Goal: Task Accomplishment & Management: Complete application form

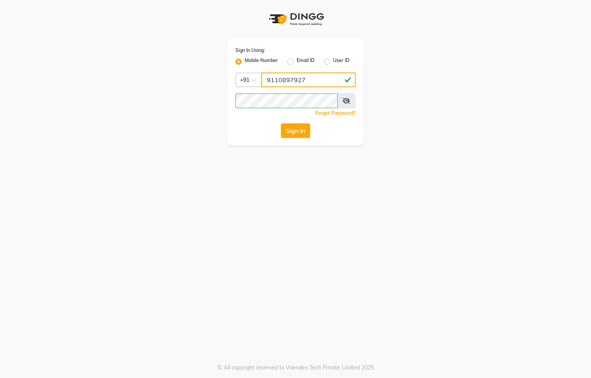
click at [311, 80] on input "9110897927" at bounding box center [308, 79] width 94 height 15
type input "9"
type input "7795401235"
click at [217, 174] on div "Sign In Using: Mobile Number Email ID User ID Country Code × [PHONE_NUMBER] Rem…" at bounding box center [295, 189] width 591 height 378
click at [288, 134] on button "Sign In" at bounding box center [295, 130] width 29 height 15
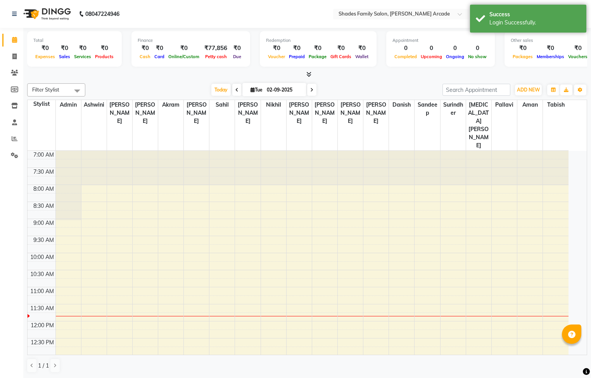
select select "en"
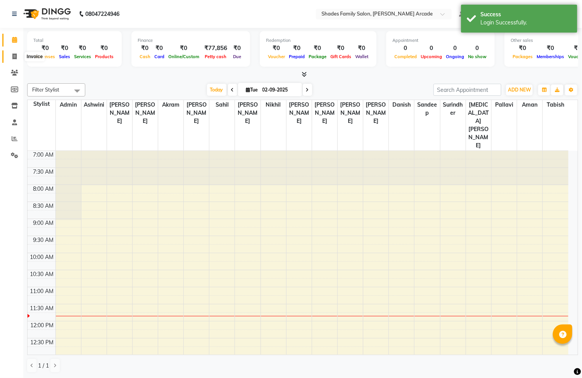
click at [14, 52] on span at bounding box center [15, 56] width 14 height 9
select select "service"
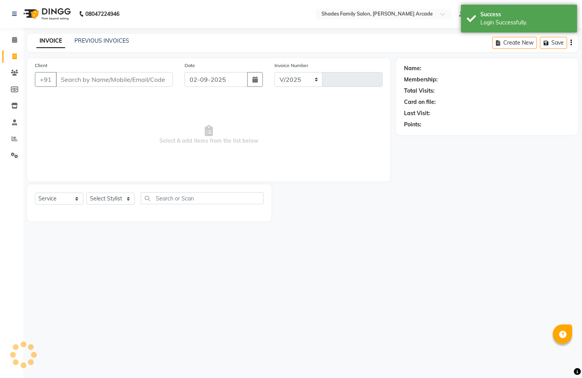
select select "5538"
type input "2593"
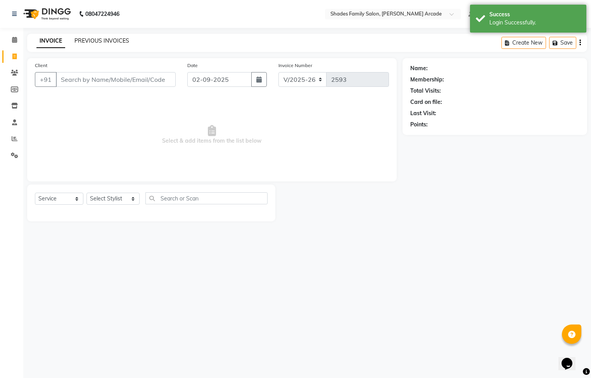
click at [91, 40] on link "PREVIOUS INVOICES" at bounding box center [101, 40] width 55 height 7
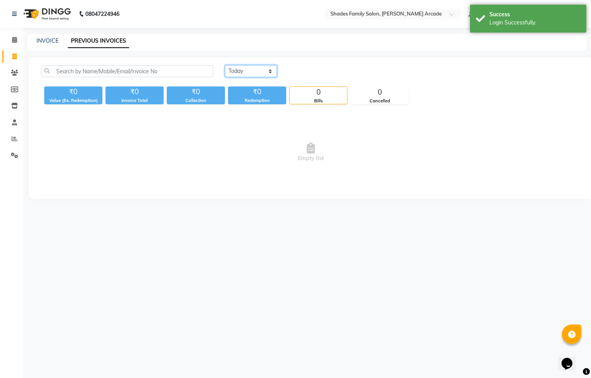
click at [253, 68] on select "[DATE] [DATE] Custom Range" at bounding box center [251, 71] width 52 height 12
select select "[DATE]"
click at [225, 65] on select "[DATE] [DATE] Custom Range" at bounding box center [251, 71] width 52 height 12
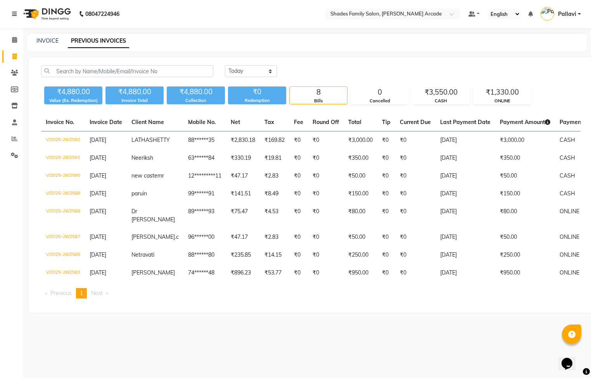
click at [49, 36] on div "INVOICE PREVIOUS INVOICES" at bounding box center [307, 42] width 560 height 17
click at [45, 42] on link "INVOICE" at bounding box center [47, 40] width 22 height 7
select select "service"
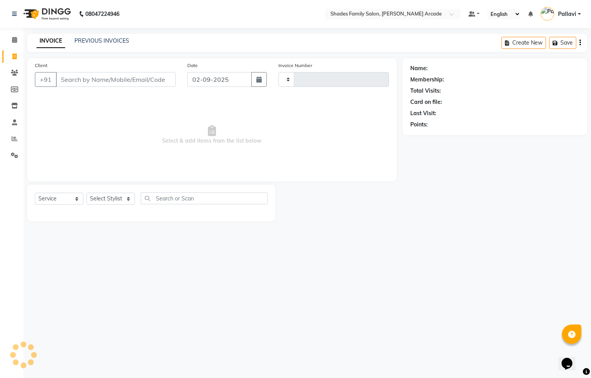
type input "2593"
select select "5538"
click at [219, 83] on input "02-09-2025" at bounding box center [219, 79] width 65 height 15
select select "9"
select select "2025"
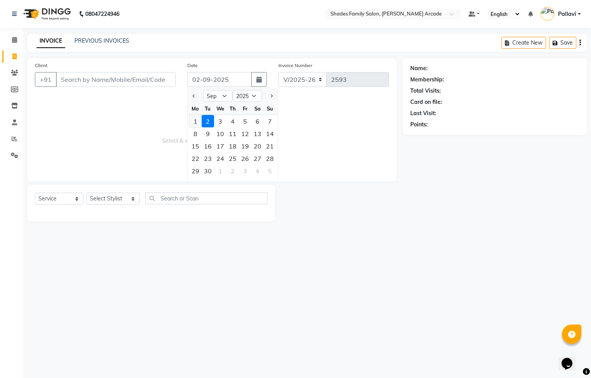
click at [191, 122] on div "1" at bounding box center [195, 121] width 12 height 12
type input "[DATE]"
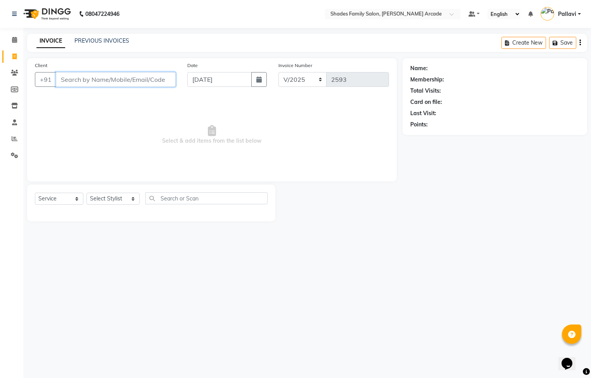
click at [69, 84] on input "Client" at bounding box center [116, 79] width 120 height 15
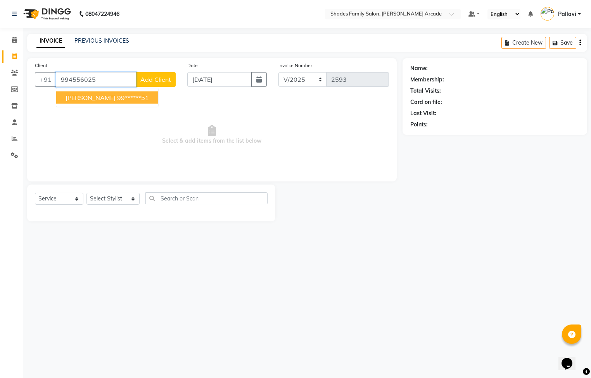
click at [117, 95] on ngb-highlight "99******51" at bounding box center [133, 98] width 32 height 8
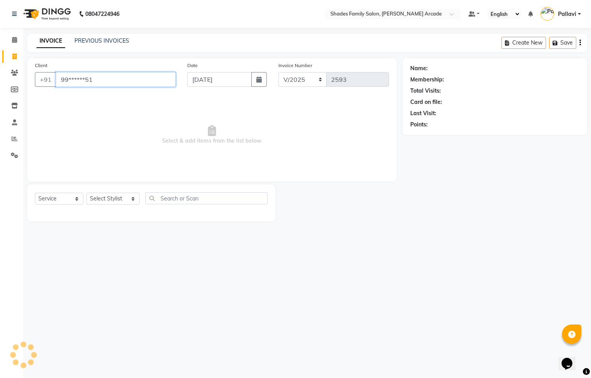
type input "99******51"
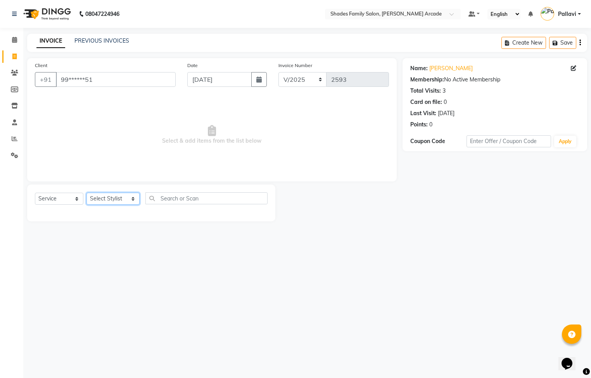
click at [114, 197] on select "Select Stylist Admin [PERSON_NAME] [PERSON_NAME] [PERSON_NAME] Danish [PERSON_N…" at bounding box center [112, 199] width 53 height 12
select select "84156"
click at [86, 193] on select "Select Stylist Admin [PERSON_NAME] [PERSON_NAME] [PERSON_NAME] Danish [PERSON_N…" at bounding box center [112, 199] width 53 height 12
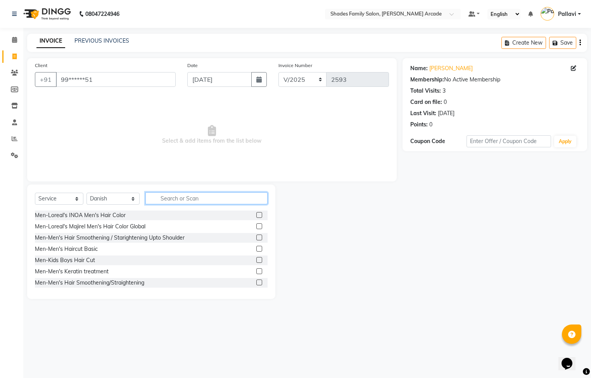
click at [157, 197] on input "text" at bounding box center [206, 198] width 122 height 12
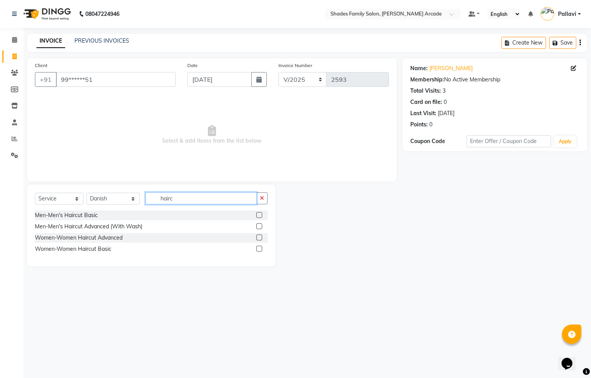
type input "hairc"
click at [260, 227] on label at bounding box center [259, 226] width 6 height 6
click at [260, 227] on input "checkbox" at bounding box center [258, 226] width 5 height 5
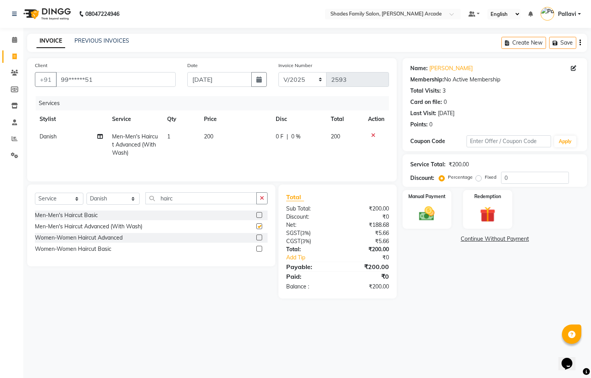
checkbox input "false"
click at [213, 200] on input "hairc" at bounding box center [200, 198] width 111 height 12
type input "h"
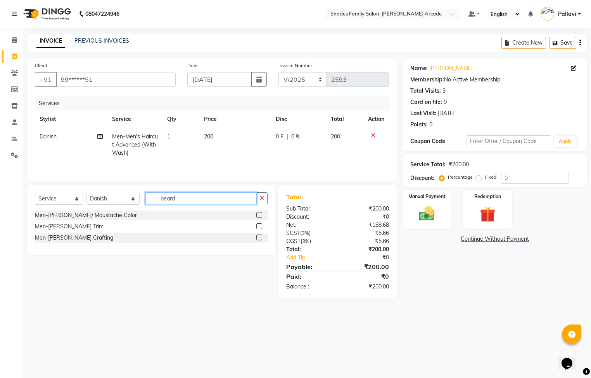
type input "beard"
click at [261, 228] on label at bounding box center [259, 226] width 6 height 6
click at [261, 228] on input "checkbox" at bounding box center [258, 226] width 5 height 5
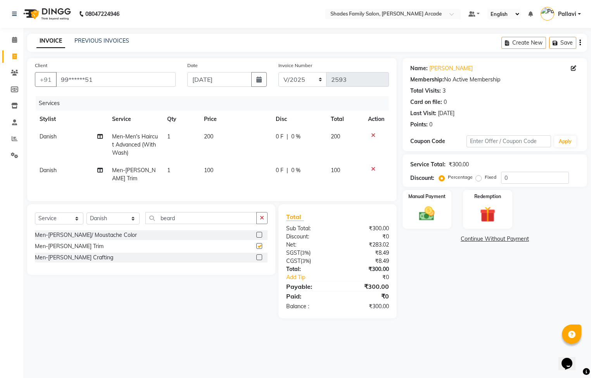
checkbox input "false"
click at [209, 139] on span "200" at bounding box center [208, 136] width 9 height 7
select select "84156"
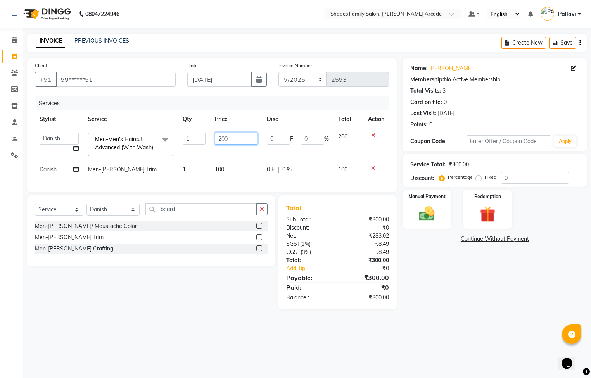
click at [233, 134] on input "200" at bounding box center [236, 139] width 43 height 12
type input "250"
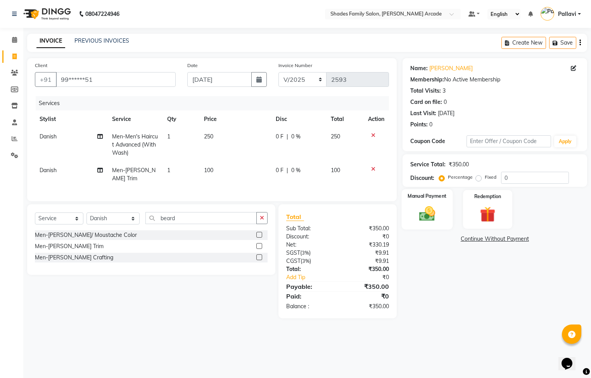
click at [444, 218] on div "Manual Payment" at bounding box center [426, 209] width 51 height 40
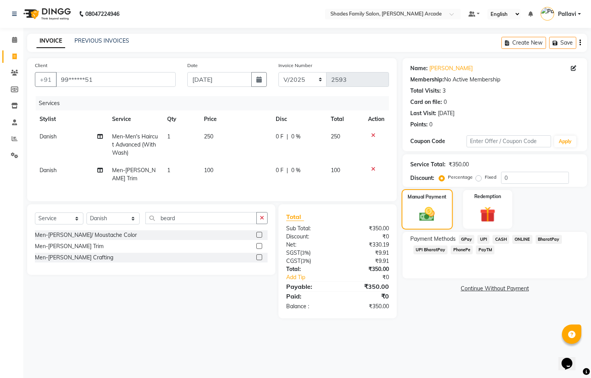
click at [424, 211] on img at bounding box center [426, 214] width 25 height 18
click at [500, 241] on span "CASH" at bounding box center [500, 239] width 17 height 9
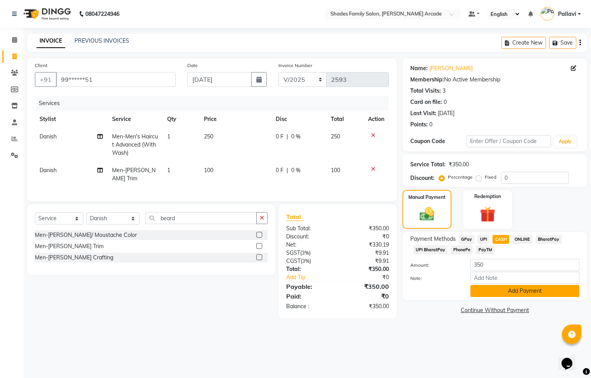
click at [500, 291] on button "Add Payment" at bounding box center [524, 291] width 109 height 12
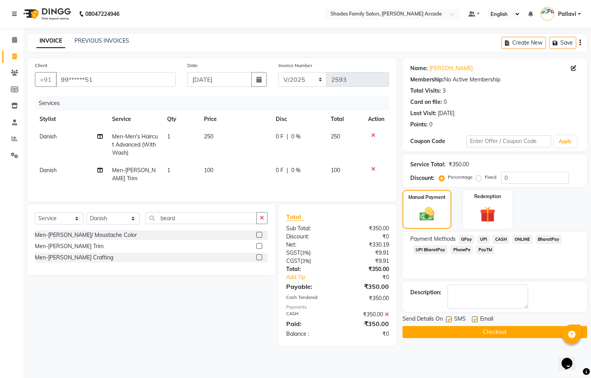
click at [484, 330] on button "Checkout" at bounding box center [494, 332] width 184 height 12
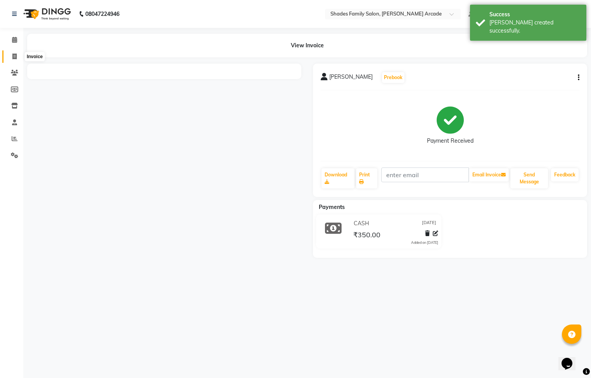
click at [14, 59] on span at bounding box center [15, 56] width 14 height 9
select select "service"
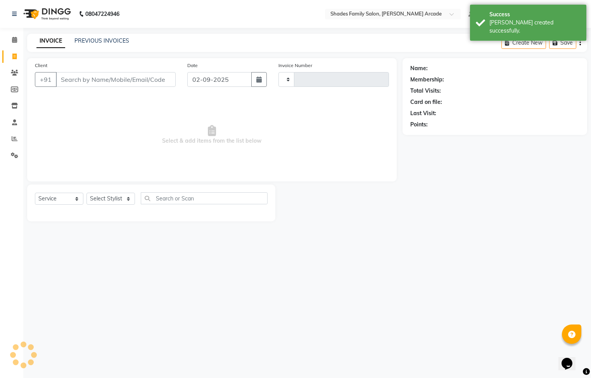
type input "2594"
select select "5538"
click at [233, 84] on input "02-09-2025" at bounding box center [219, 79] width 65 height 15
select select "9"
select select "2025"
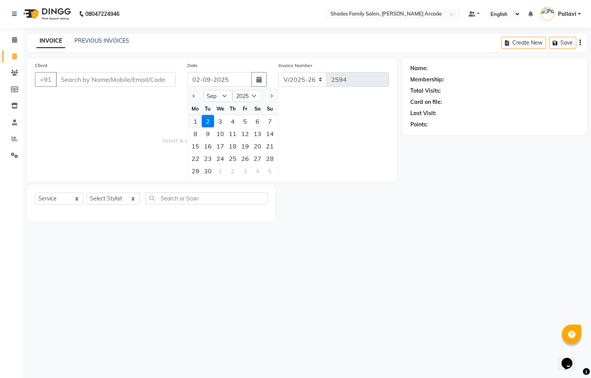
click at [190, 119] on div "1" at bounding box center [195, 121] width 12 height 12
type input "[DATE]"
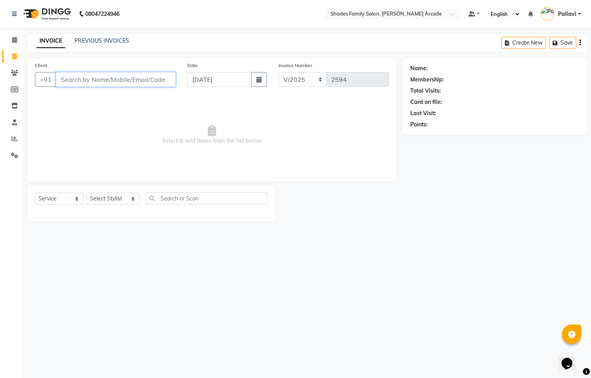
click at [116, 77] on input "Client" at bounding box center [116, 79] width 120 height 15
click at [91, 94] on ngb-highlight "80******21" at bounding box center [104, 98] width 32 height 8
type input "80******21"
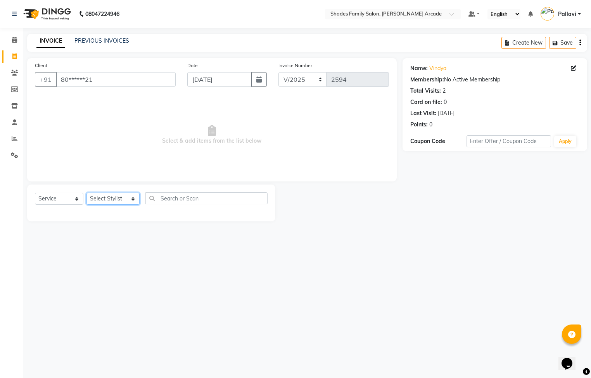
click at [104, 199] on select "Select Stylist Admin [PERSON_NAME] [PERSON_NAME] [PERSON_NAME] Danish [PERSON_N…" at bounding box center [112, 199] width 53 height 12
select select "87584"
click at [86, 193] on select "Select Stylist Admin [PERSON_NAME] [PERSON_NAME] [PERSON_NAME] Danish [PERSON_N…" at bounding box center [112, 199] width 53 height 12
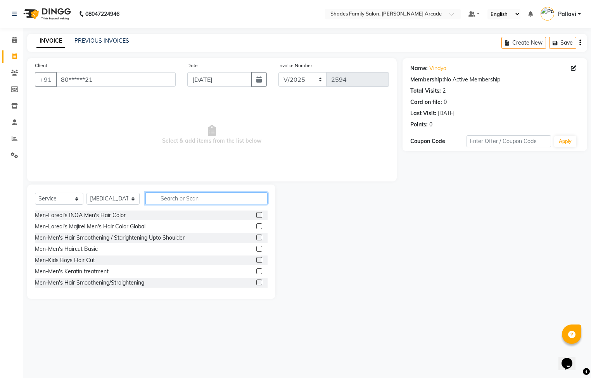
click at [172, 202] on input "text" at bounding box center [206, 198] width 122 height 12
type input "wax"
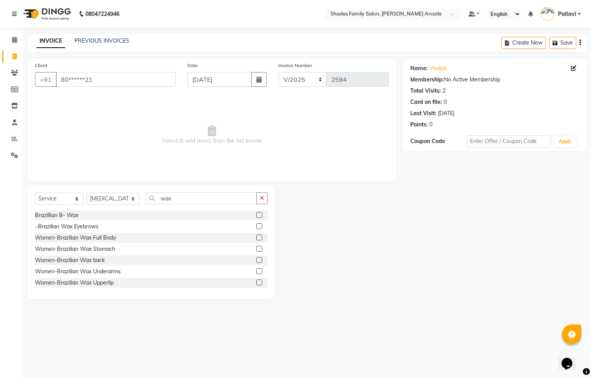
click at [256, 271] on label at bounding box center [259, 271] width 6 height 6
click at [256, 271] on input "checkbox" at bounding box center [258, 271] width 5 height 5
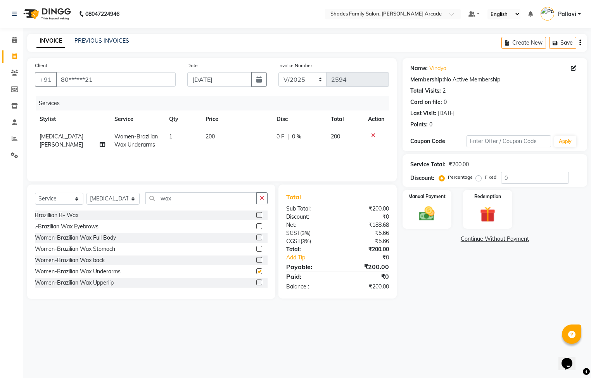
checkbox input "false"
click at [256, 227] on label at bounding box center [259, 226] width 6 height 6
click at [256, 227] on input "checkbox" at bounding box center [258, 226] width 5 height 5
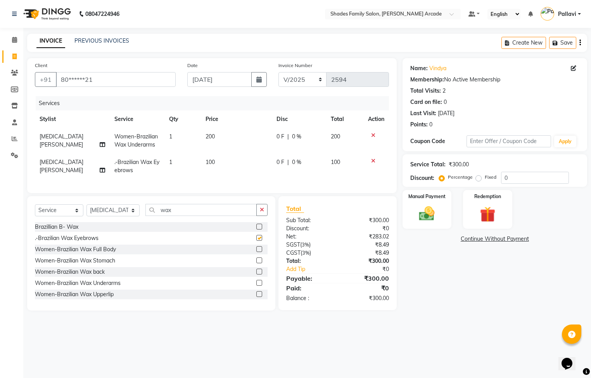
checkbox input "false"
click at [256, 263] on label at bounding box center [259, 260] width 6 height 6
click at [256, 263] on input "checkbox" at bounding box center [258, 260] width 5 height 5
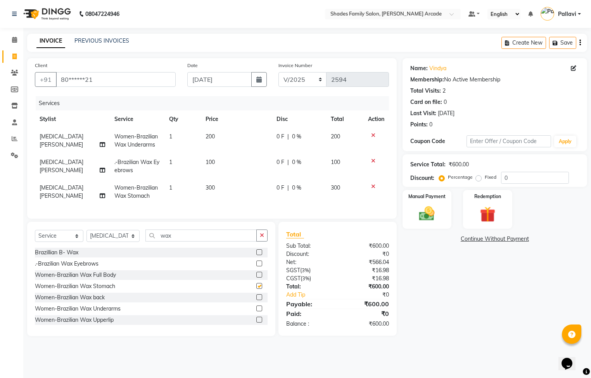
checkbox input "false"
click at [178, 241] on input "wax" at bounding box center [200, 235] width 111 height 12
type input "w"
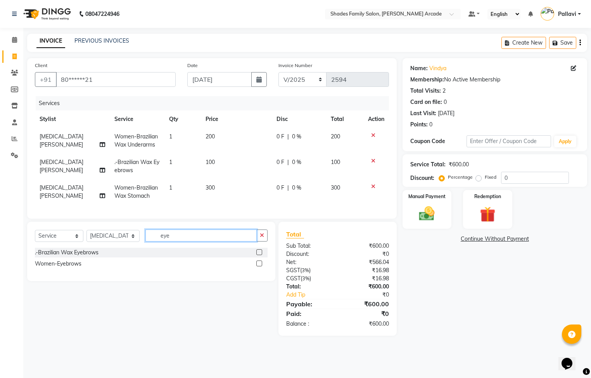
type input "eye"
click at [262, 266] on label at bounding box center [259, 263] width 6 height 6
click at [261, 266] on input "checkbox" at bounding box center [258, 263] width 5 height 5
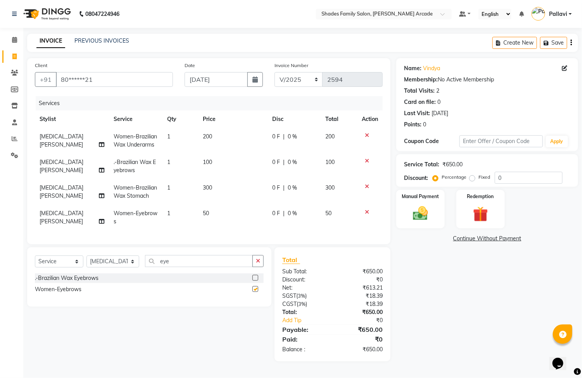
checkbox input "false"
click at [213, 134] on td "200" at bounding box center [232, 141] width 69 height 26
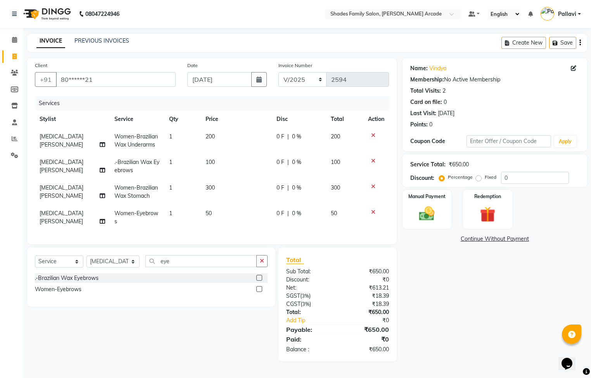
select select "87584"
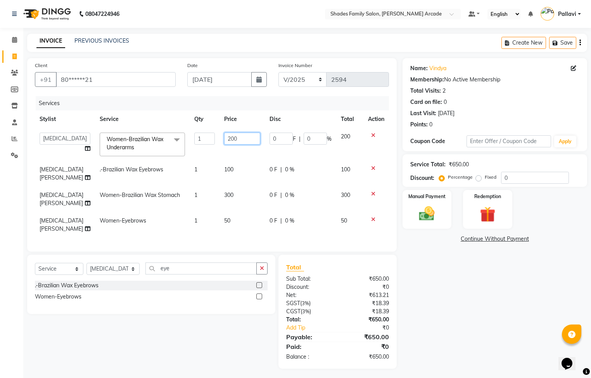
click at [237, 138] on input "200" at bounding box center [242, 139] width 36 height 12
type input "250"
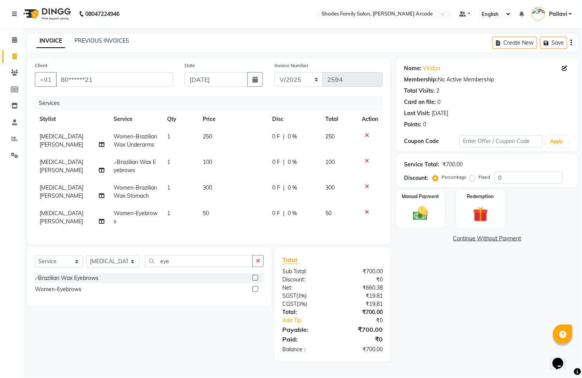
click at [221, 171] on td "100" at bounding box center [232, 166] width 69 height 26
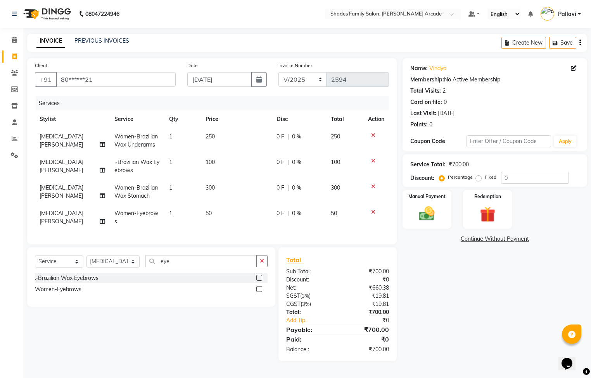
select select "87584"
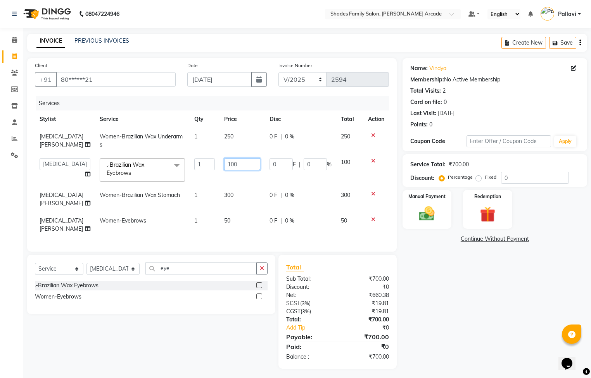
click at [240, 166] on input "100" at bounding box center [242, 164] width 36 height 12
type input "1"
type input "200"
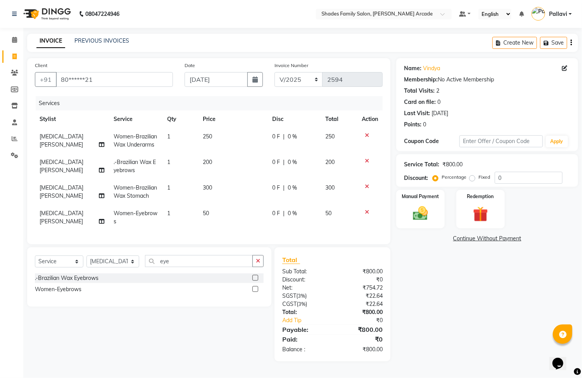
click at [220, 193] on td "300" at bounding box center [232, 192] width 69 height 26
select select "87584"
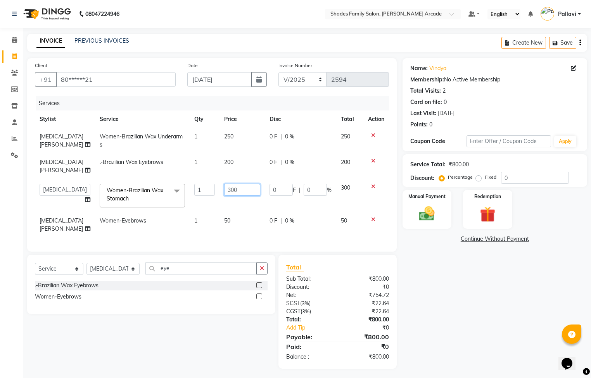
click at [230, 184] on input "300" at bounding box center [242, 190] width 36 height 12
type input "3"
type input "480"
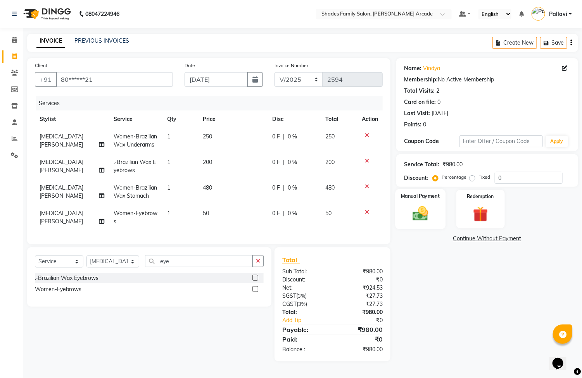
click at [439, 225] on div "Manual Payment" at bounding box center [420, 209] width 50 height 40
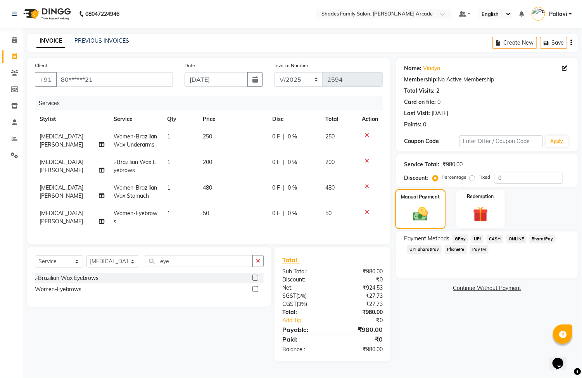
click at [407, 200] on div "Manual Payment" at bounding box center [420, 209] width 50 height 40
click at [391, 205] on div "Manual Payment Redemption" at bounding box center [486, 209] width 193 height 38
click at [418, 203] on div "Manual Payment" at bounding box center [420, 209] width 50 height 40
click at [519, 240] on span "ONLINE" at bounding box center [516, 238] width 20 height 9
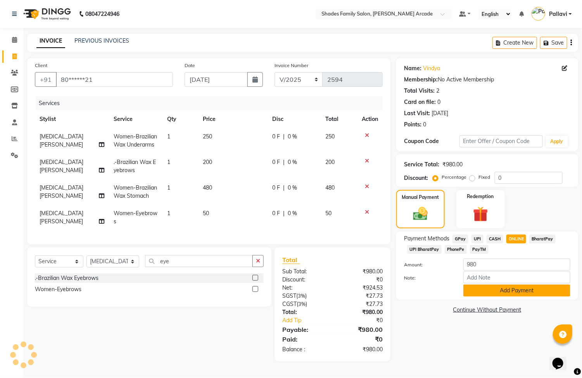
click at [495, 288] on button "Add Payment" at bounding box center [516, 290] width 107 height 12
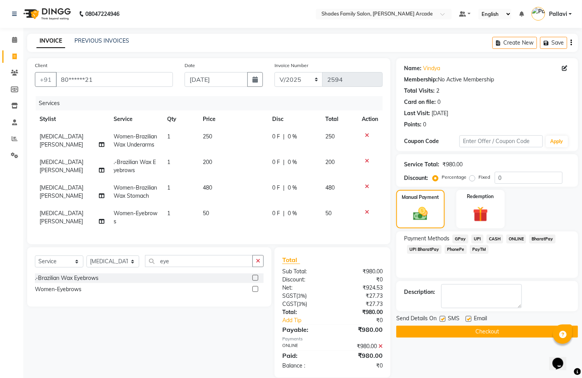
click at [400, 329] on button "Checkout" at bounding box center [487, 332] width 182 height 12
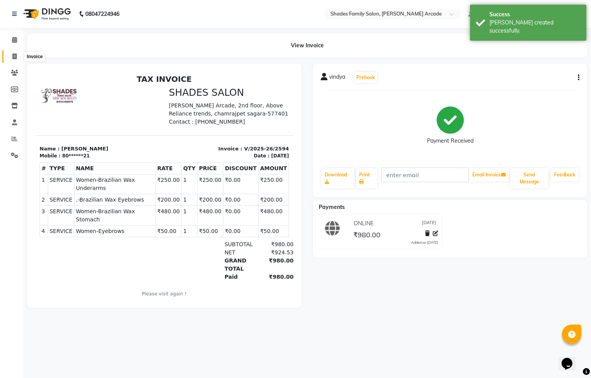
click at [13, 59] on icon at bounding box center [14, 56] width 4 height 6
select select "5538"
select select "service"
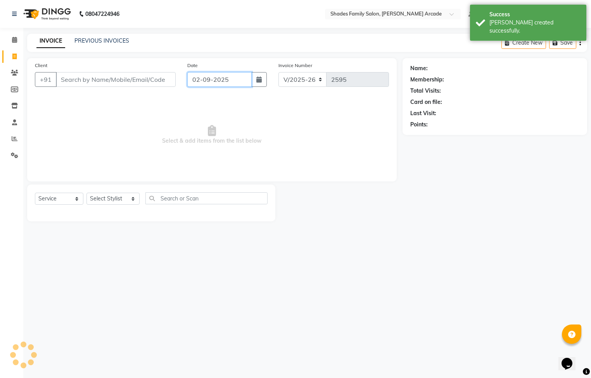
click at [202, 80] on input "02-09-2025" at bounding box center [219, 79] width 65 height 15
select select "9"
select select "2025"
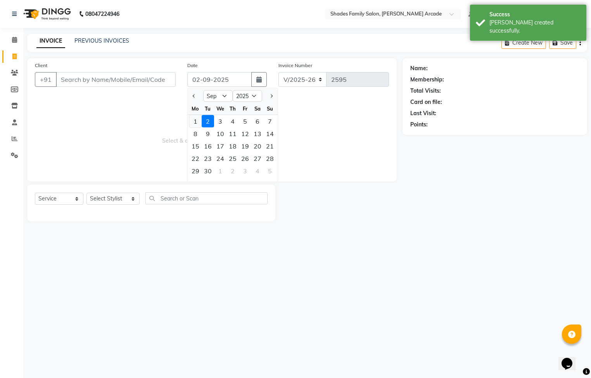
click at [199, 119] on div "1" at bounding box center [195, 121] width 12 height 12
type input "[DATE]"
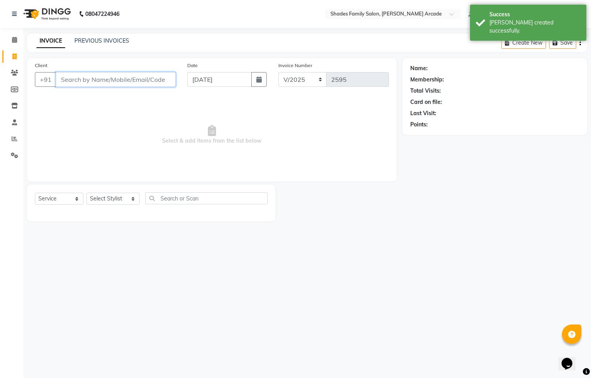
click at [109, 78] on input "Client" at bounding box center [116, 79] width 120 height 15
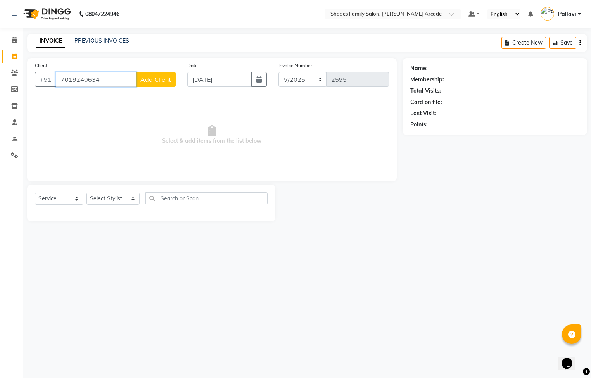
type input "7019240634"
click at [155, 84] on button "Add Client" at bounding box center [156, 79] width 40 height 15
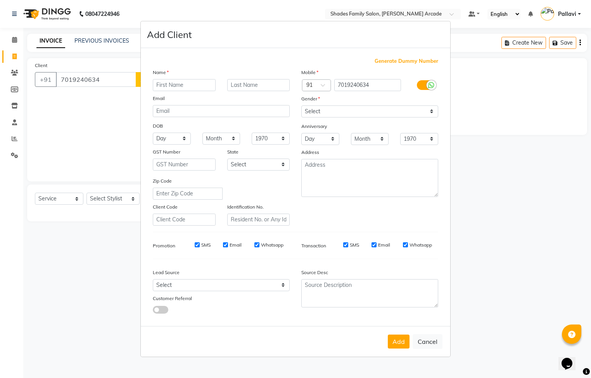
click at [169, 88] on input "text" at bounding box center [184, 85] width 63 height 12
type input "[PERSON_NAME]"
click at [317, 110] on select "Select [DEMOGRAPHIC_DATA] [DEMOGRAPHIC_DATA] Other Prefer Not To Say" at bounding box center [369, 111] width 137 height 12
select select "[DEMOGRAPHIC_DATA]"
click at [301, 106] on select "Select [DEMOGRAPHIC_DATA] [DEMOGRAPHIC_DATA] Other Prefer Not To Say" at bounding box center [369, 111] width 137 height 12
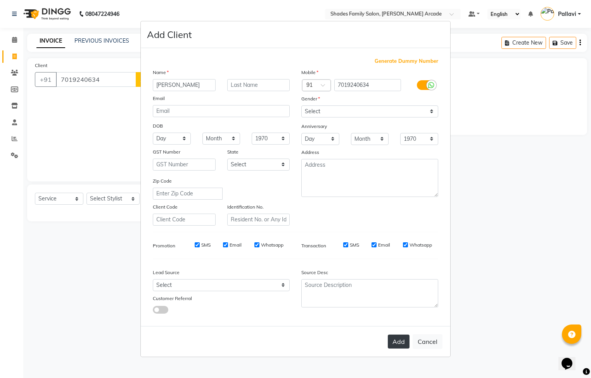
click at [400, 343] on button "Add" at bounding box center [399, 341] width 22 height 14
type input "70******34"
select select
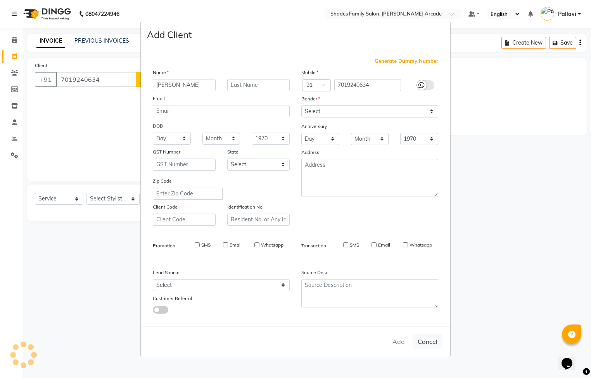
select select
checkbox input "false"
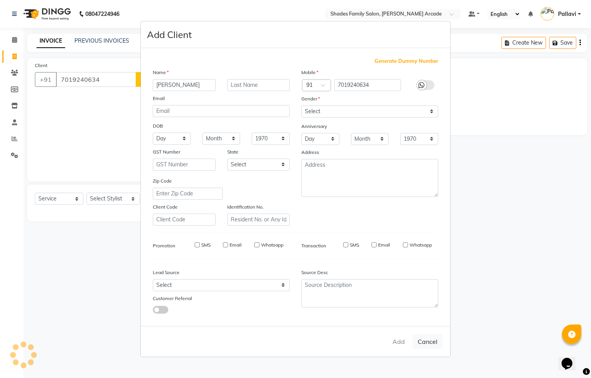
checkbox input "false"
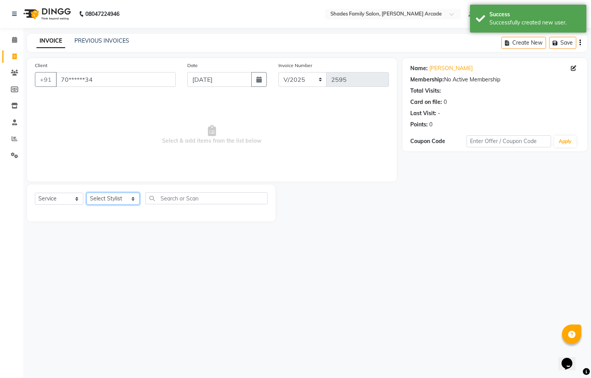
click at [104, 197] on select "Select Stylist Admin [PERSON_NAME] [PERSON_NAME] [PERSON_NAME] Danish [PERSON_N…" at bounding box center [112, 199] width 53 height 12
select select "87584"
click at [86, 193] on select "Select Stylist Admin [PERSON_NAME] [PERSON_NAME] [PERSON_NAME] Danish [PERSON_N…" at bounding box center [112, 199] width 53 height 12
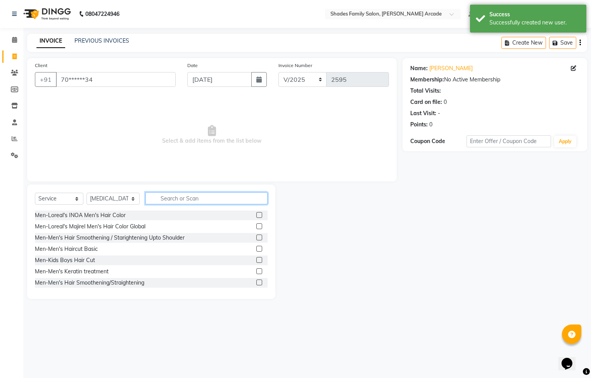
click at [169, 201] on input "text" at bounding box center [206, 198] width 122 height 12
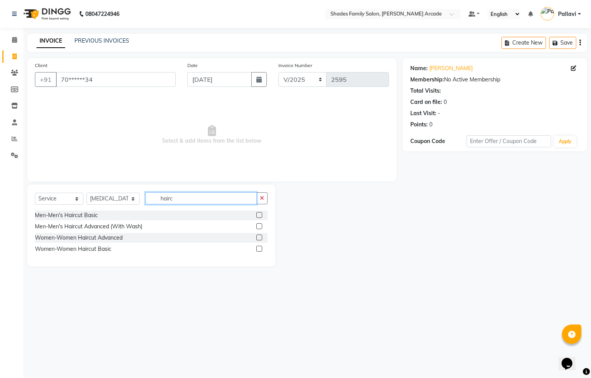
type input "hairc"
click at [260, 236] on label at bounding box center [259, 237] width 6 height 6
click at [260, 236] on input "checkbox" at bounding box center [258, 237] width 5 height 5
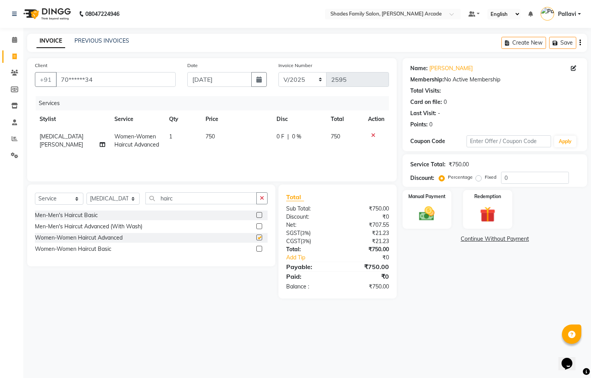
checkbox input "false"
click at [189, 198] on input "hairc" at bounding box center [200, 198] width 111 height 12
type input "h"
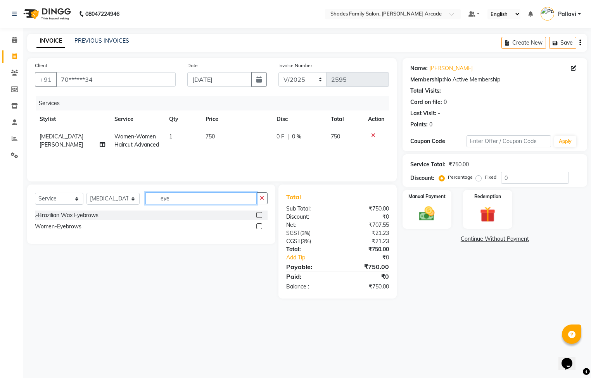
type input "eye"
click at [259, 223] on label at bounding box center [259, 226] width 6 height 6
click at [259, 224] on input "checkbox" at bounding box center [258, 226] width 5 height 5
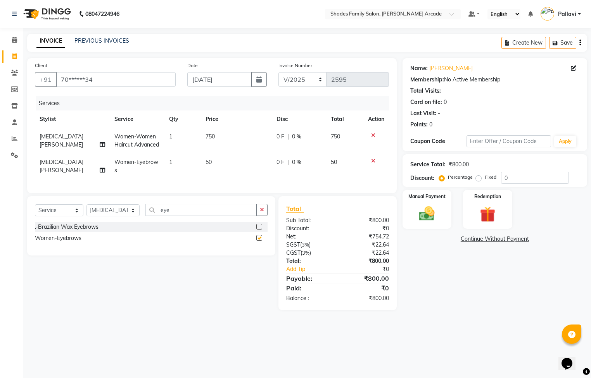
checkbox input "false"
click at [200, 216] on input "eye" at bounding box center [200, 210] width 111 height 12
type input "e"
type input "foreh"
click at [257, 229] on label at bounding box center [259, 227] width 6 height 6
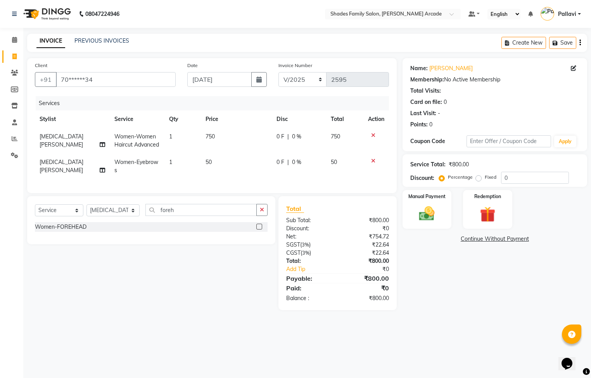
click at [257, 229] on input "checkbox" at bounding box center [258, 226] width 5 height 5
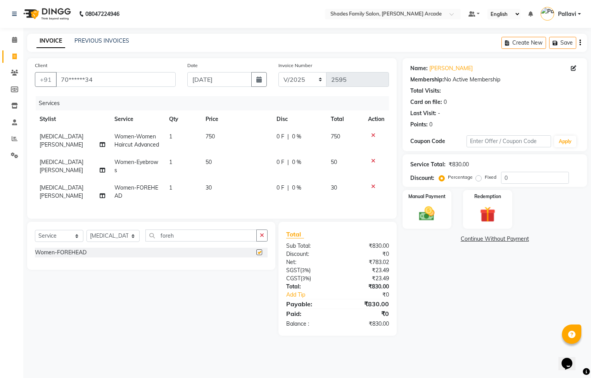
checkbox input "false"
click at [214, 136] on td "750" at bounding box center [236, 141] width 71 height 26
select select "87584"
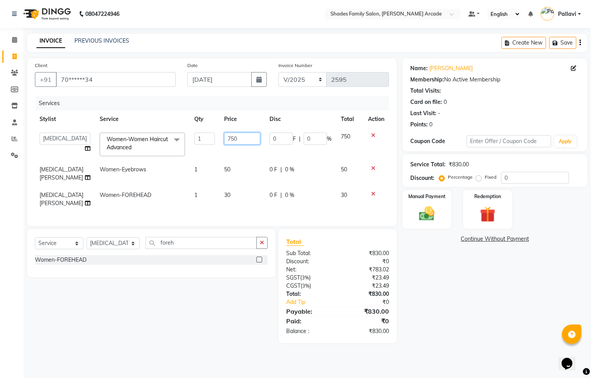
click at [237, 141] on input "750" at bounding box center [242, 139] width 36 height 12
type input "7"
type input "900"
click at [413, 212] on div "Manual Payment" at bounding box center [426, 209] width 51 height 40
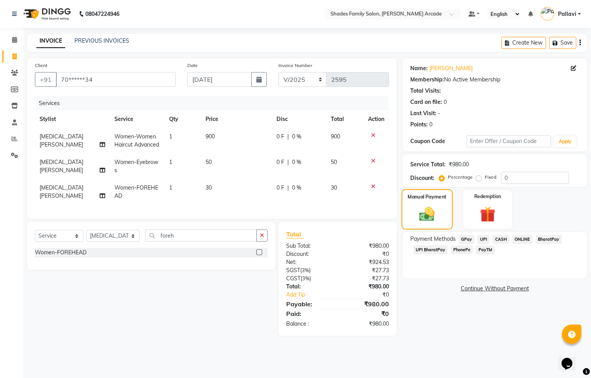
click at [431, 210] on img at bounding box center [426, 214] width 25 height 18
click at [501, 234] on div "Payment Methods GPay UPI CASH ONLINE BharatPay UPI BharatPay PhonePe PayTM" at bounding box center [494, 255] width 184 height 47
click at [500, 238] on span "CASH" at bounding box center [500, 239] width 17 height 9
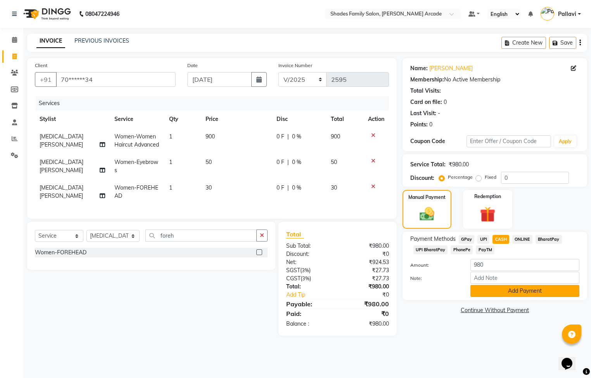
click at [500, 296] on button "Add Payment" at bounding box center [524, 291] width 109 height 12
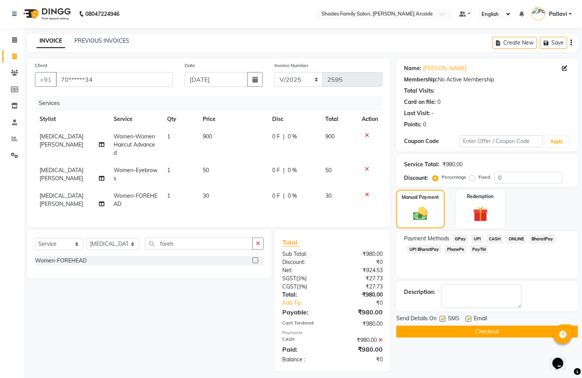
scroll to position [14, 0]
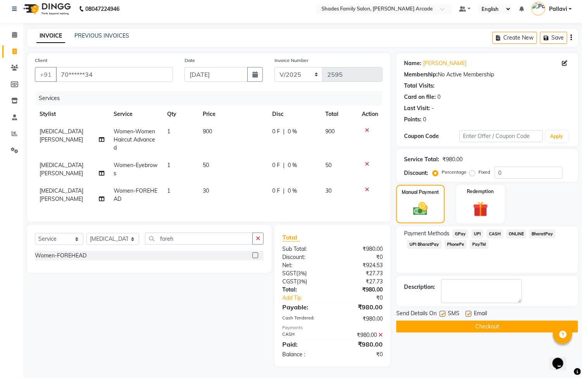
click at [488, 321] on button "Checkout" at bounding box center [487, 327] width 182 height 12
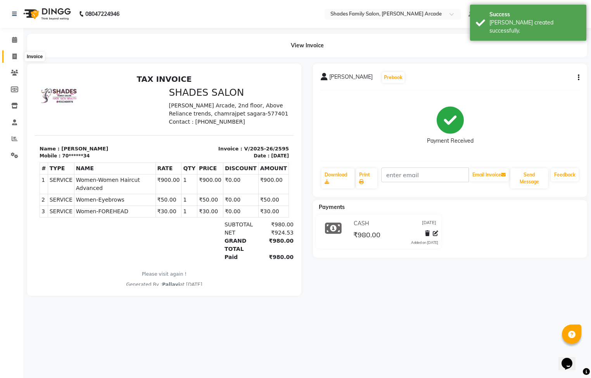
click at [13, 53] on icon at bounding box center [14, 56] width 4 height 6
select select "service"
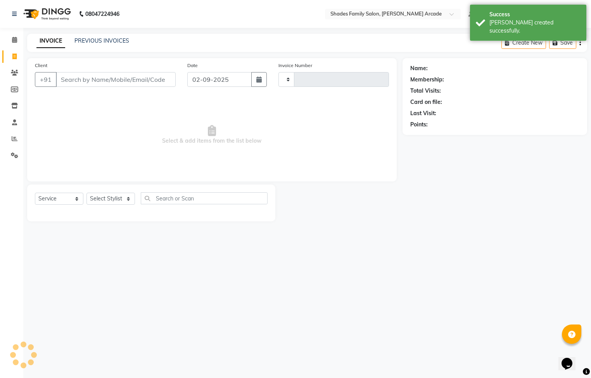
type input "2596"
select select "5538"
click at [85, 39] on link "PREVIOUS INVOICES" at bounding box center [101, 40] width 55 height 7
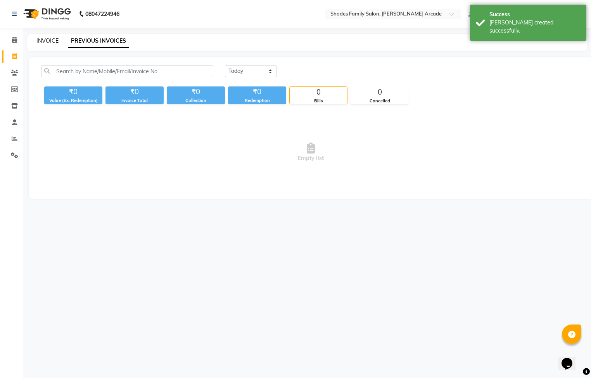
click at [45, 39] on link "INVOICE" at bounding box center [47, 40] width 22 height 7
select select "5538"
select select "service"
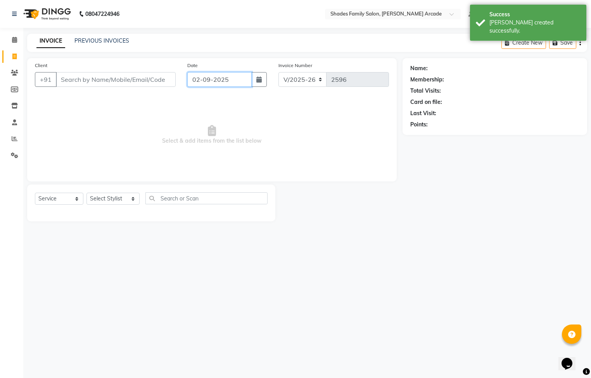
click at [193, 79] on input "02-09-2025" at bounding box center [219, 79] width 65 height 15
select select "9"
select select "2025"
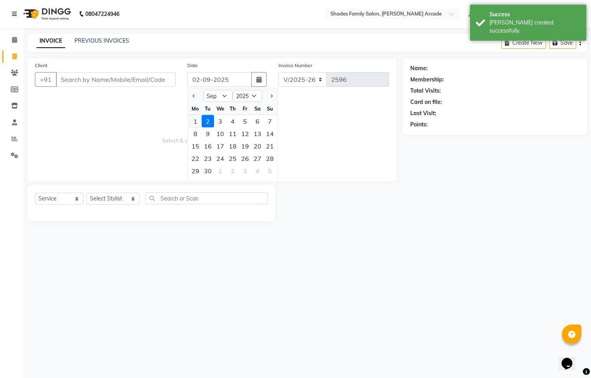
click at [193, 121] on div "1" at bounding box center [195, 121] width 12 height 12
type input "[DATE]"
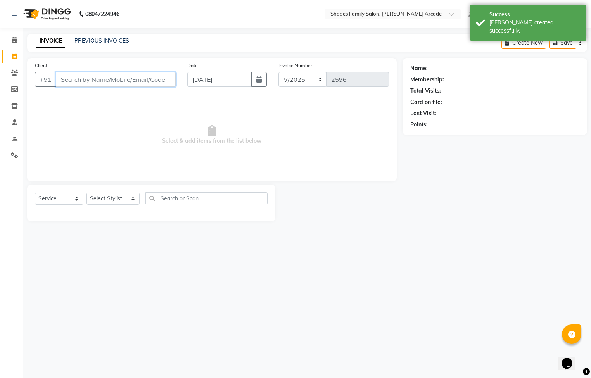
click at [60, 80] on input "Client" at bounding box center [116, 79] width 120 height 15
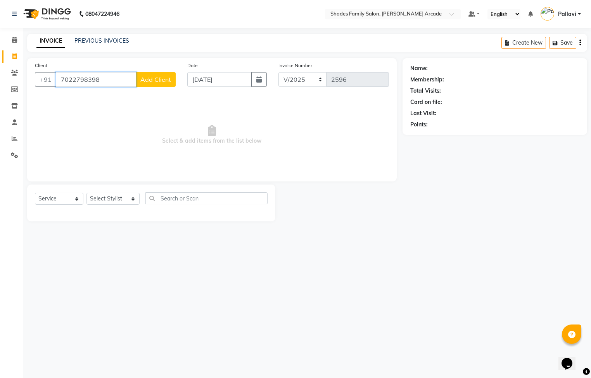
type input "7022798398"
click at [152, 80] on span "Add Client" at bounding box center [155, 80] width 31 height 8
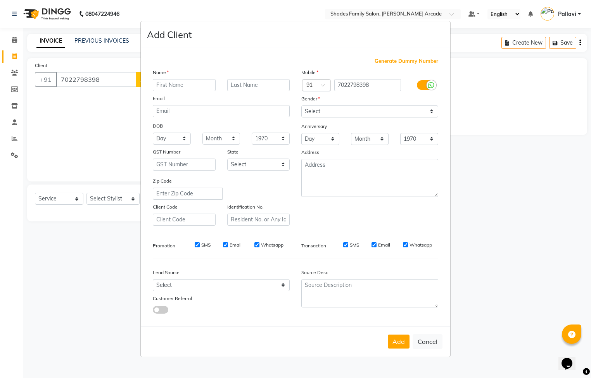
click at [160, 82] on input "text" at bounding box center [184, 85] width 63 height 12
type input "[PERSON_NAME]"
click at [328, 114] on select "Select [DEMOGRAPHIC_DATA] [DEMOGRAPHIC_DATA] Other Prefer Not To Say" at bounding box center [369, 111] width 137 height 12
select select "[DEMOGRAPHIC_DATA]"
click at [301, 106] on select "Select [DEMOGRAPHIC_DATA] [DEMOGRAPHIC_DATA] Other Prefer Not To Say" at bounding box center [369, 111] width 137 height 12
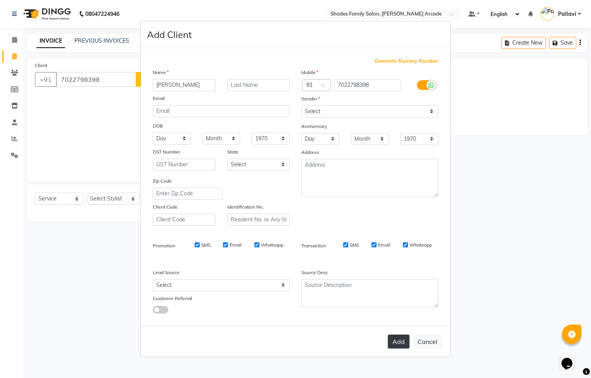
click at [388, 341] on button "Add" at bounding box center [399, 341] width 22 height 14
type input "70******98"
select select
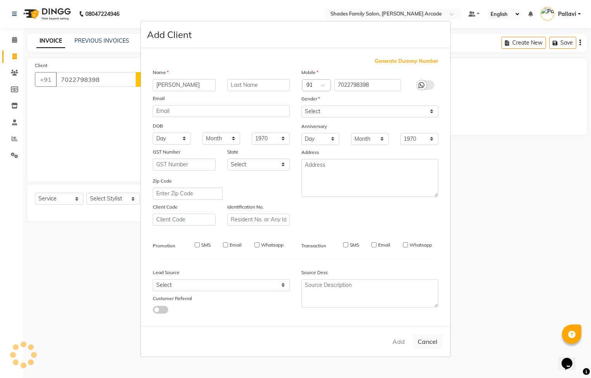
select select
checkbox input "false"
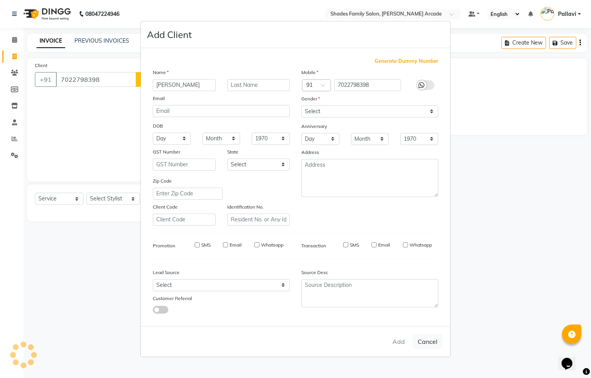
checkbox input "false"
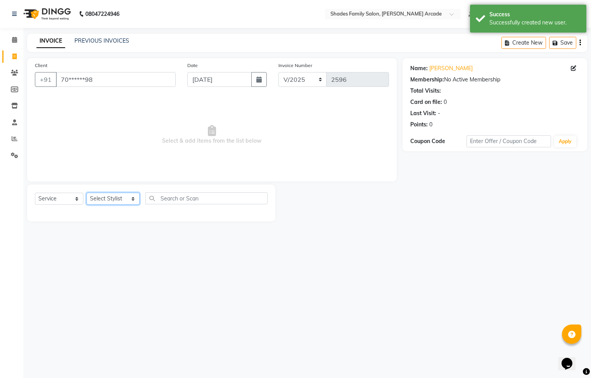
click at [99, 199] on select "Select Stylist Admin [PERSON_NAME] [PERSON_NAME] [PERSON_NAME] Danish [PERSON_N…" at bounding box center [112, 199] width 53 height 12
select select "64217"
click at [86, 193] on select "Select Stylist Admin [PERSON_NAME] [PERSON_NAME] [PERSON_NAME] Danish [PERSON_N…" at bounding box center [112, 199] width 53 height 12
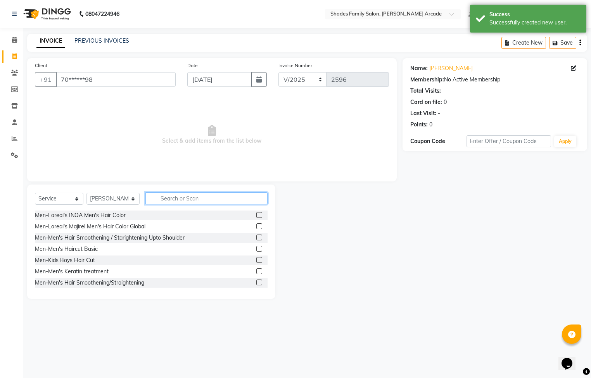
click at [171, 194] on input "text" at bounding box center [206, 198] width 122 height 12
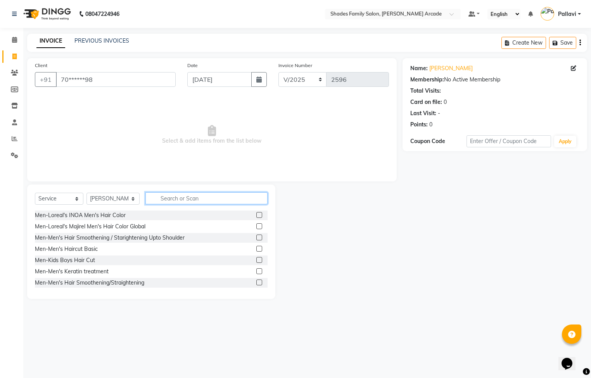
click at [171, 195] on input "text" at bounding box center [206, 198] width 122 height 12
type input "wax"
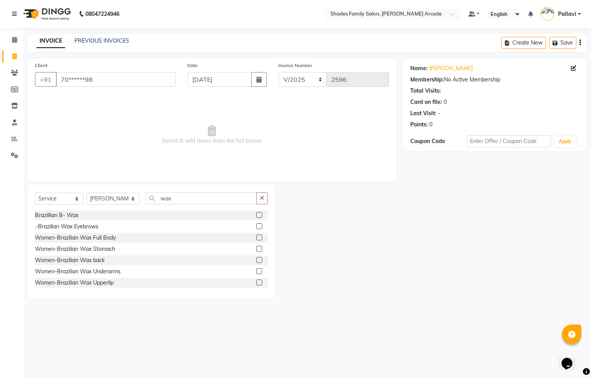
click at [256, 271] on label at bounding box center [259, 271] width 6 height 6
click at [256, 271] on input "checkbox" at bounding box center [258, 271] width 5 height 5
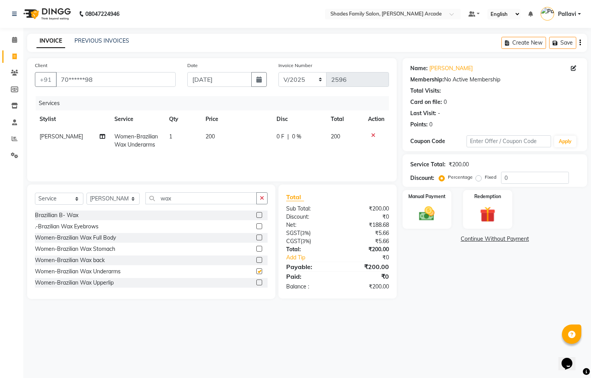
checkbox input "false"
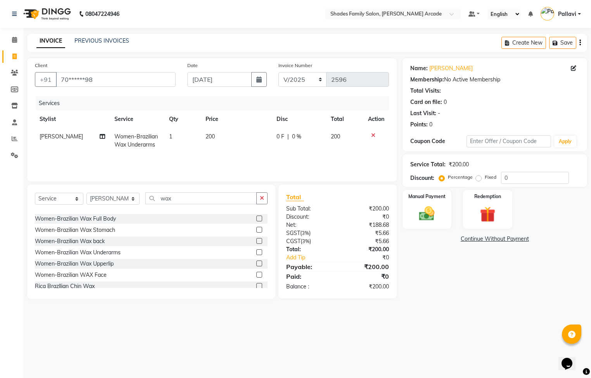
scroll to position [35, 0]
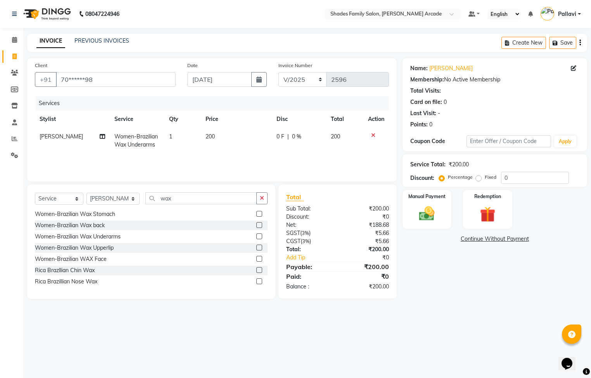
click at [256, 259] on label at bounding box center [259, 259] width 6 height 6
click at [256, 259] on input "checkbox" at bounding box center [258, 259] width 5 height 5
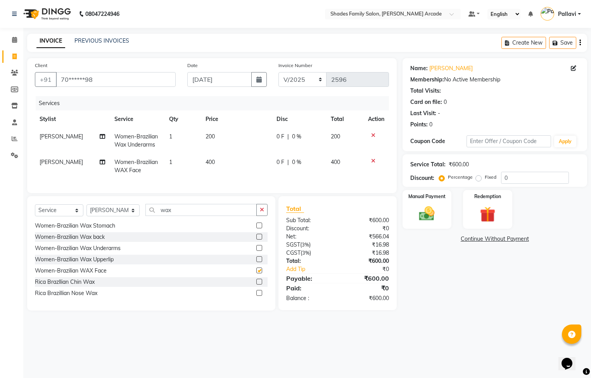
checkbox input "false"
click at [256, 228] on label at bounding box center [259, 225] width 6 height 6
click at [256, 228] on input "checkbox" at bounding box center [258, 225] width 5 height 5
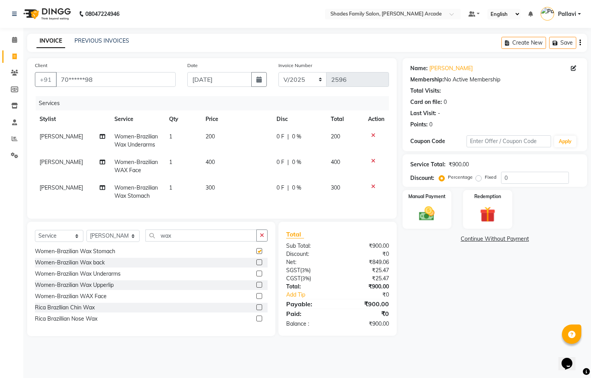
checkbox input "false"
click at [188, 241] on input "wax" at bounding box center [200, 235] width 111 height 12
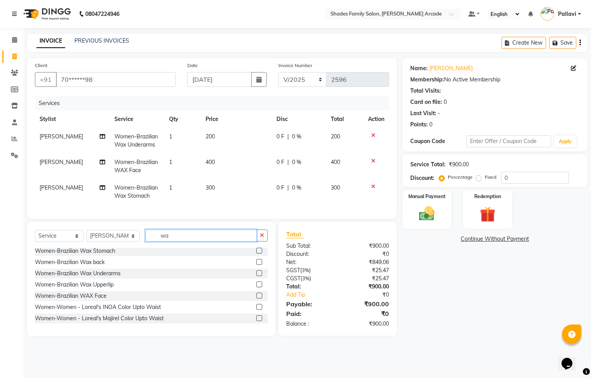
type input "w"
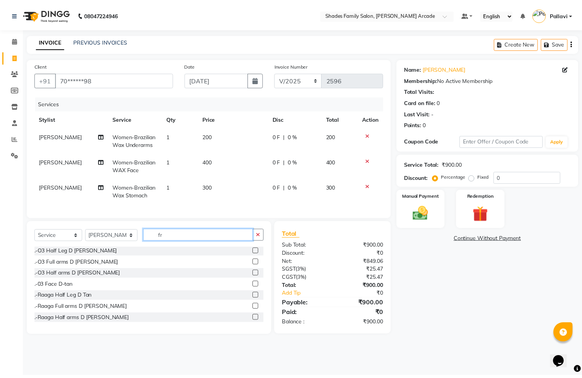
scroll to position [0, 0]
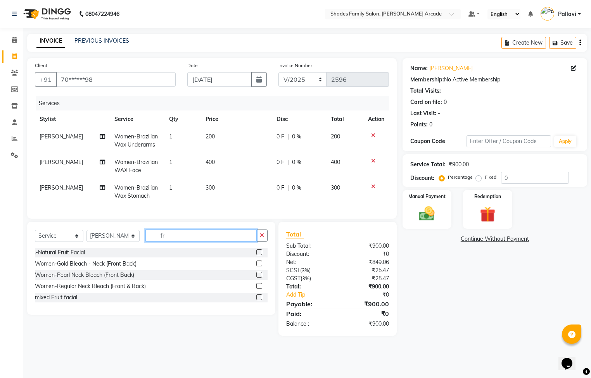
type input "fr"
click at [258, 255] on label at bounding box center [259, 252] width 6 height 6
click at [258, 255] on input "checkbox" at bounding box center [258, 252] width 5 height 5
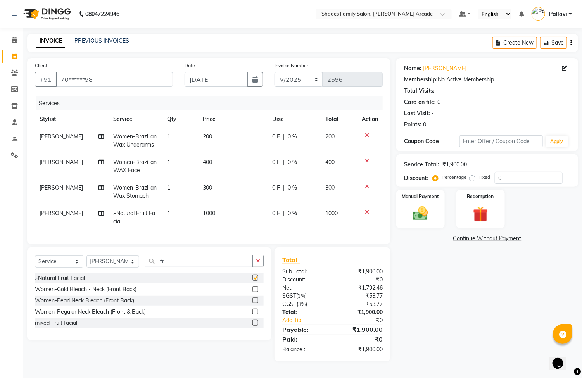
checkbox input "false"
click at [198, 266] on input "fr" at bounding box center [199, 261] width 108 height 12
type input "f"
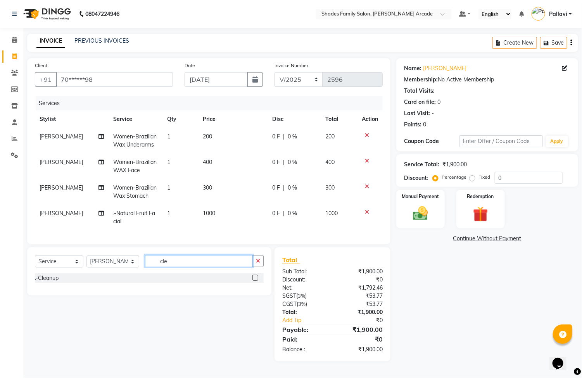
type input "cle"
click at [257, 281] on label at bounding box center [255, 278] width 6 height 6
click at [257, 281] on input "checkbox" at bounding box center [254, 278] width 5 height 5
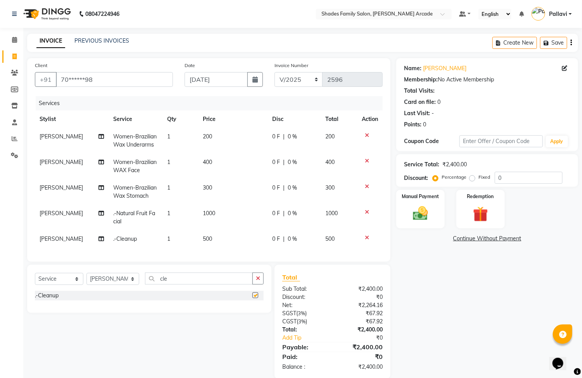
checkbox input "false"
click at [367, 212] on icon at bounding box center [367, 211] width 4 height 5
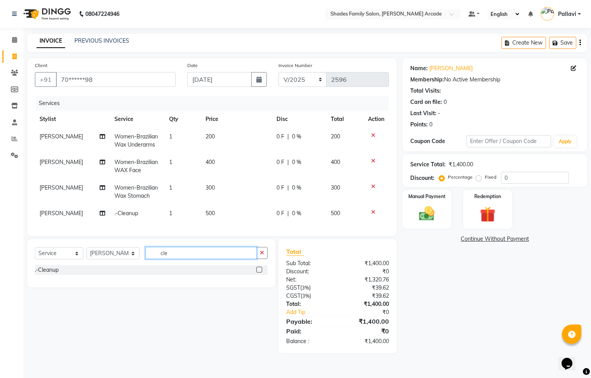
click at [206, 259] on input "cle" at bounding box center [200, 253] width 111 height 12
type input "c"
type input "dt"
click at [259, 284] on label at bounding box center [259, 281] width 6 height 6
click at [259, 284] on input "checkbox" at bounding box center [258, 281] width 5 height 5
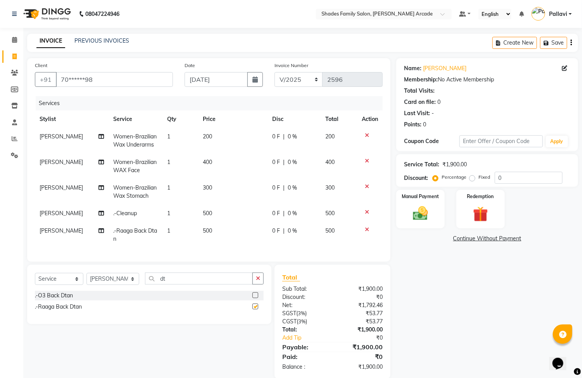
checkbox input "false"
click at [209, 235] on td "500" at bounding box center [232, 235] width 69 height 26
select select "64217"
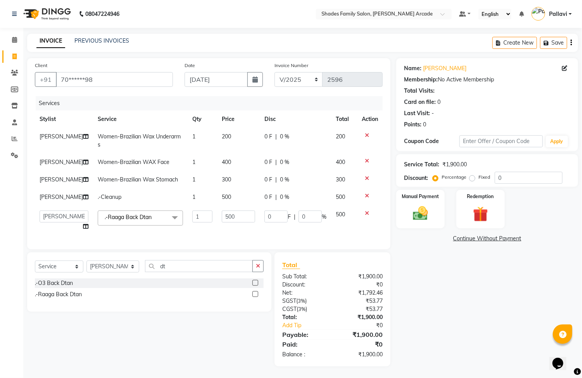
click at [234, 234] on td "500" at bounding box center [238, 220] width 43 height 29
click at [230, 222] on input "500" at bounding box center [238, 216] width 33 height 12
type input "5"
type input "350"
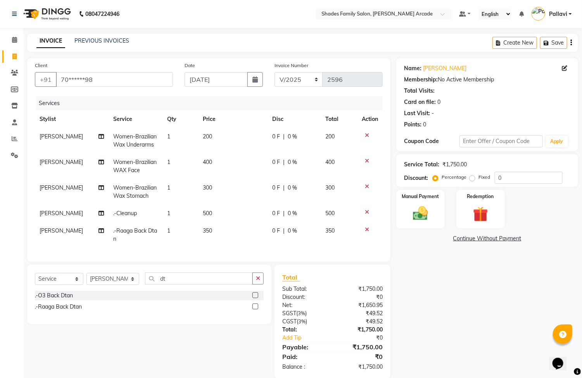
click at [223, 209] on td "500" at bounding box center [232, 213] width 69 height 17
select select "64217"
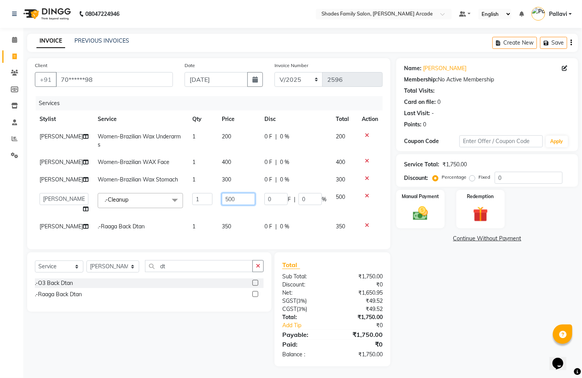
click at [233, 205] on input "500" at bounding box center [238, 199] width 33 height 12
type input "5"
type input "700"
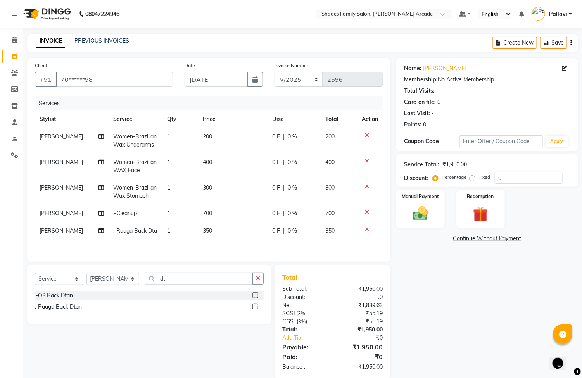
click at [227, 184] on td "300" at bounding box center [232, 192] width 69 height 26
select select "64217"
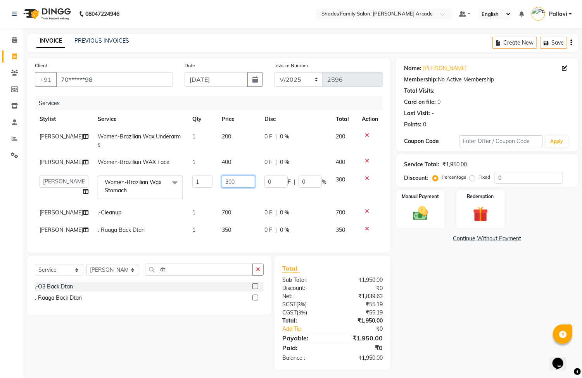
click at [232, 186] on input "300" at bounding box center [238, 182] width 33 height 12
type input "3"
type input "650"
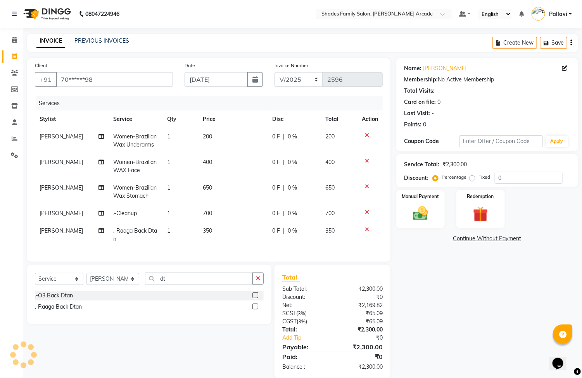
click at [218, 159] on td "400" at bounding box center [232, 166] width 69 height 26
select select "64217"
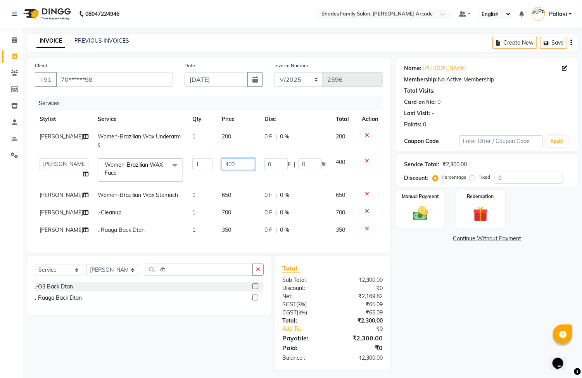
drag, startPoint x: 226, startPoint y: 156, endPoint x: 231, endPoint y: 162, distance: 7.8
click at [231, 161] on td "400" at bounding box center [238, 169] width 43 height 33
type input "4"
type input "500"
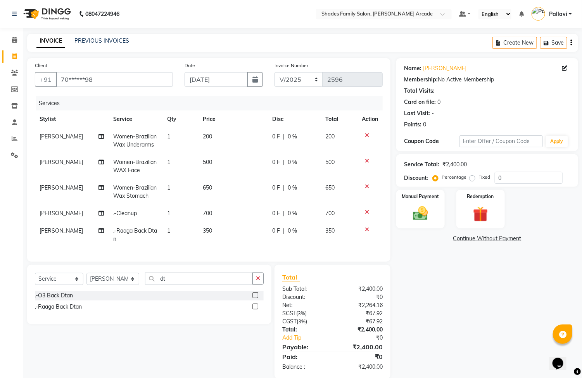
click at [217, 140] on td "200" at bounding box center [232, 141] width 69 height 26
select select "64217"
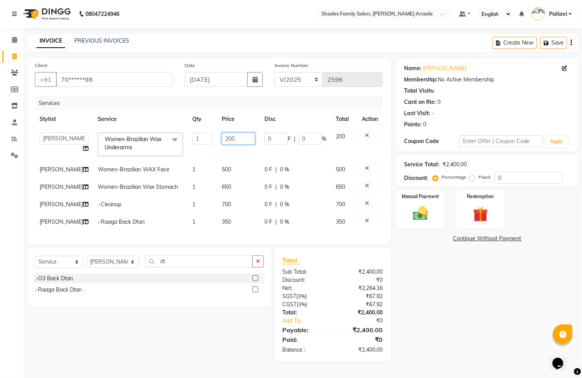
click at [222, 138] on input "200" at bounding box center [238, 139] width 33 height 12
click at [224, 138] on input "200" at bounding box center [238, 139] width 33 height 12
type input "250"
click at [430, 225] on div "Manual Payment" at bounding box center [420, 209] width 50 height 40
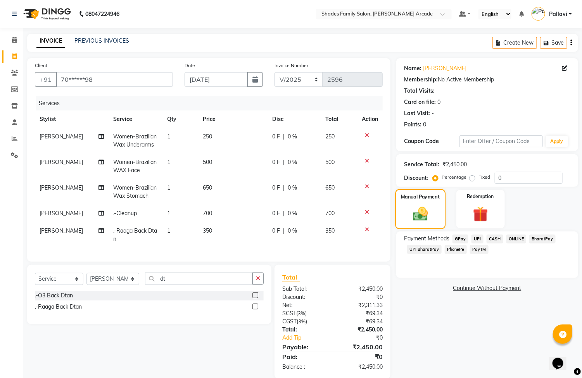
scroll to position [21, 0]
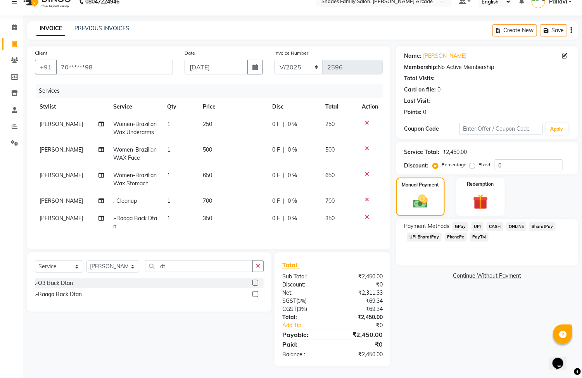
click at [206, 215] on span "350" at bounding box center [207, 218] width 9 height 7
select select "64217"
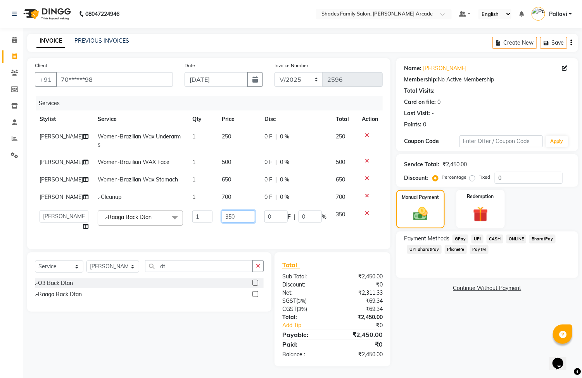
click at [229, 219] on input "350" at bounding box center [238, 216] width 33 height 12
type input "3"
type input "450"
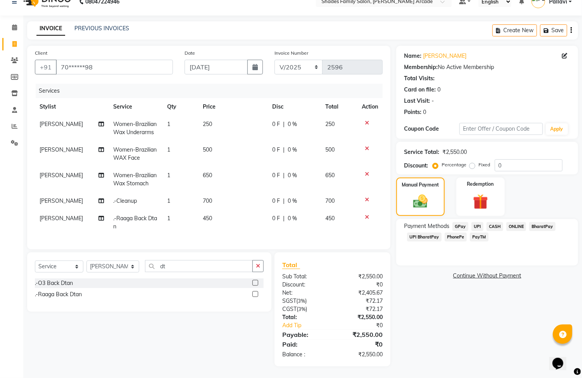
click at [227, 192] on td "700" at bounding box center [232, 200] width 69 height 17
select select "64217"
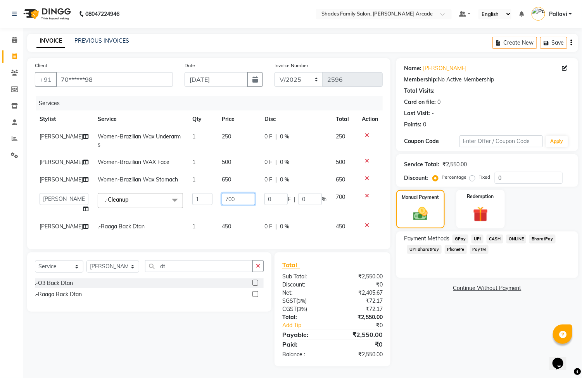
click at [227, 193] on input "700" at bounding box center [238, 199] width 33 height 12
type input "7"
type input "800"
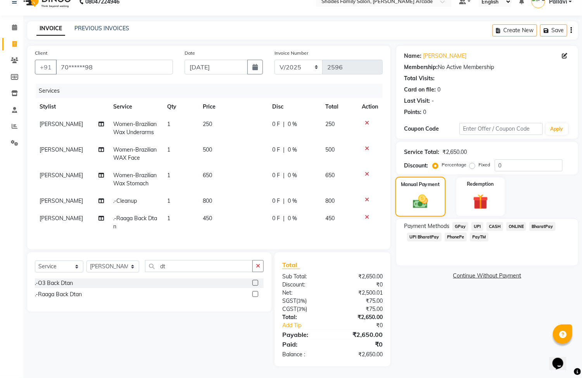
click at [416, 200] on img at bounding box center [420, 201] width 24 height 17
click at [428, 199] on img at bounding box center [420, 201] width 24 height 17
click at [515, 222] on span "ONLINE" at bounding box center [516, 226] width 20 height 9
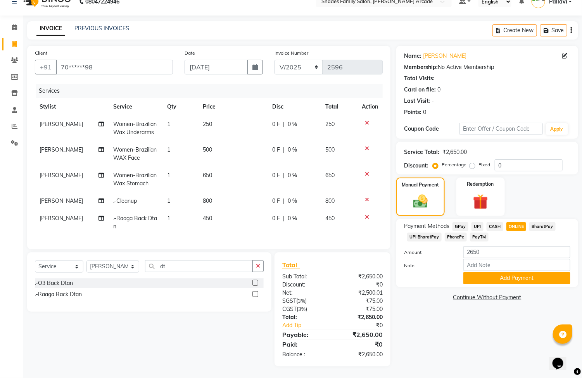
drag, startPoint x: 506, startPoint y: 268, endPoint x: 502, endPoint y: 295, distance: 27.8
click at [502, 293] on div "Name: [PERSON_NAME] Membership: No Active Membership Total Visits: Card on file…" at bounding box center [490, 206] width 188 height 321
click at [499, 272] on button "Add Payment" at bounding box center [516, 278] width 107 height 12
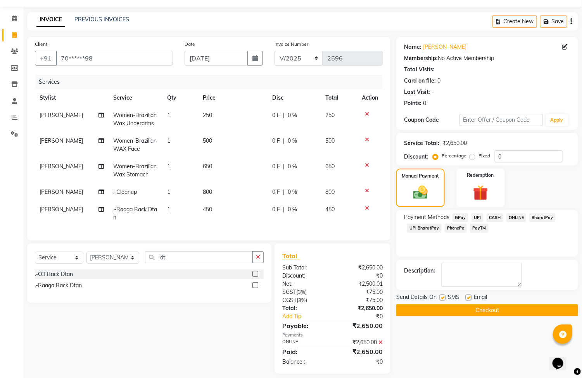
click at [476, 309] on button "Checkout" at bounding box center [487, 310] width 182 height 12
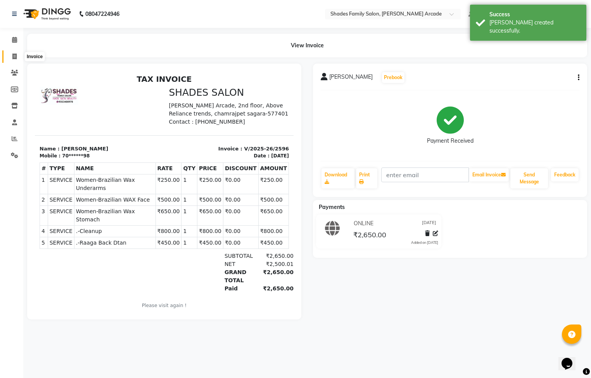
click at [12, 57] on icon at bounding box center [14, 56] width 4 height 6
select select "service"
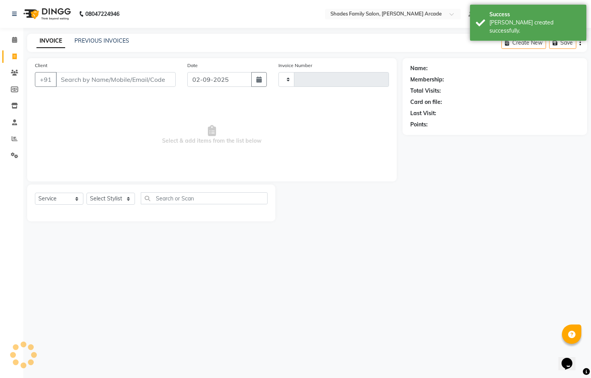
type input "2597"
select select "5538"
click at [79, 80] on input "Client" at bounding box center [116, 79] width 120 height 15
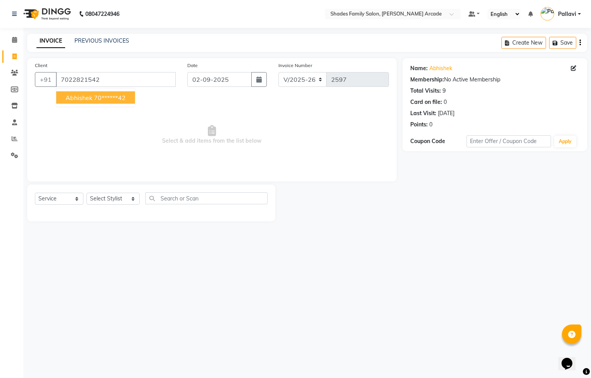
click at [94, 92] on button "abhishek 70******42" at bounding box center [95, 97] width 79 height 12
type input "70******42"
click at [117, 199] on select "Select Stylist Admin [PERSON_NAME] [PERSON_NAME] [PERSON_NAME] Danish [PERSON_N…" at bounding box center [112, 199] width 53 height 12
select select "84156"
click at [86, 193] on select "Select Stylist Admin [PERSON_NAME] [PERSON_NAME] [PERSON_NAME] Danish [PERSON_N…" at bounding box center [112, 199] width 53 height 12
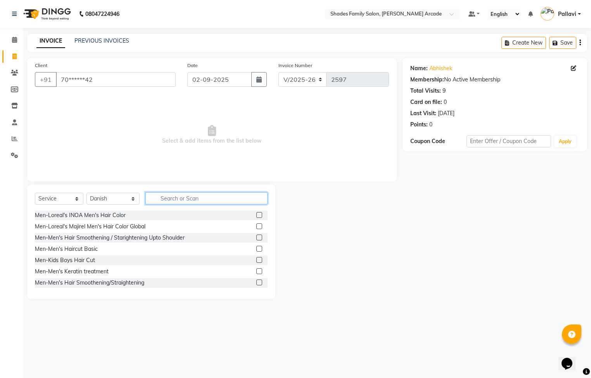
click at [156, 198] on input "text" at bounding box center [206, 198] width 122 height 12
click at [220, 84] on input "02-09-2025" at bounding box center [219, 79] width 65 height 15
select select "9"
select select "2025"
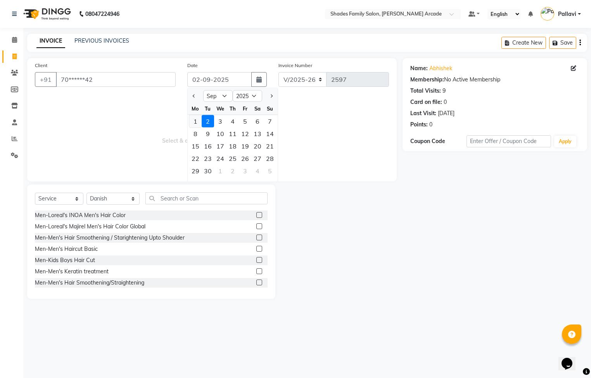
click at [198, 124] on div "1" at bounding box center [195, 121] width 12 height 12
type input "[DATE]"
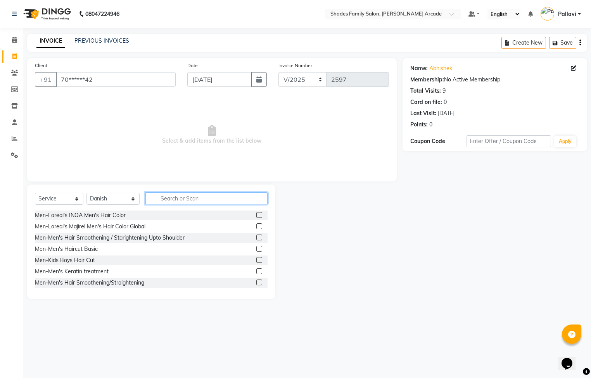
click at [169, 196] on input "text" at bounding box center [206, 198] width 122 height 12
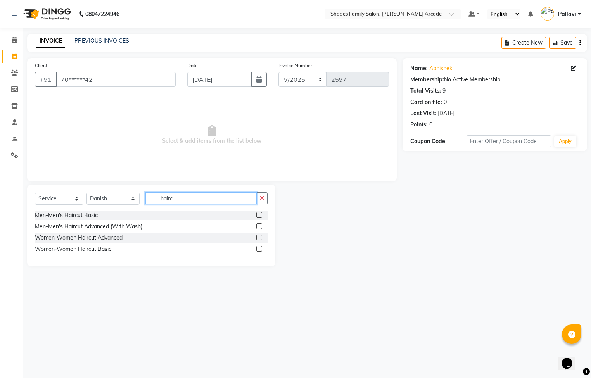
type input "hairc"
click at [259, 226] on label at bounding box center [259, 226] width 6 height 6
click at [259, 226] on input "checkbox" at bounding box center [258, 226] width 5 height 5
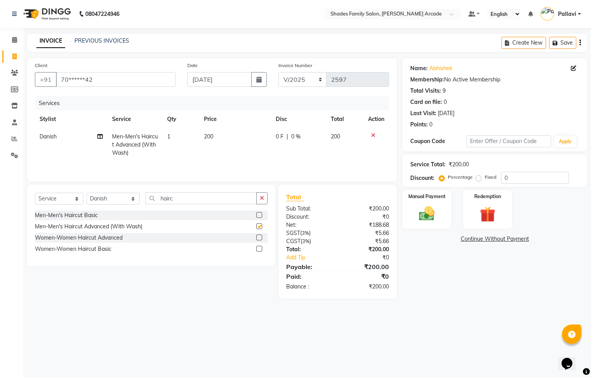
checkbox input "false"
click at [188, 204] on input "hairc" at bounding box center [200, 198] width 111 height 12
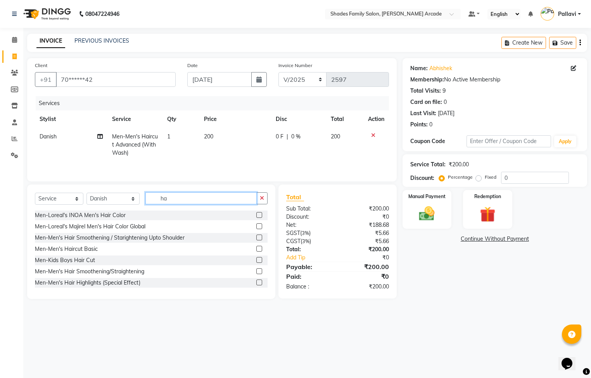
type input "h"
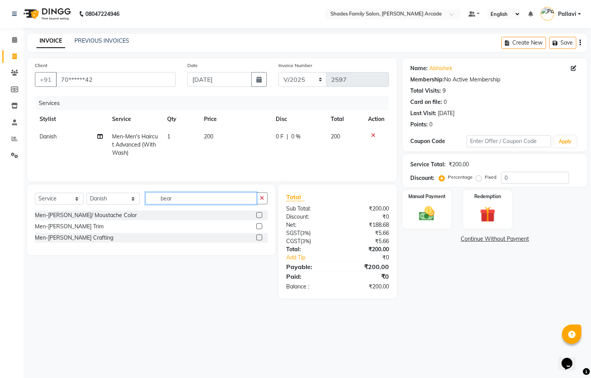
type input "bear"
click at [258, 228] on label at bounding box center [259, 226] width 6 height 6
click at [258, 228] on input "checkbox" at bounding box center [258, 226] width 5 height 5
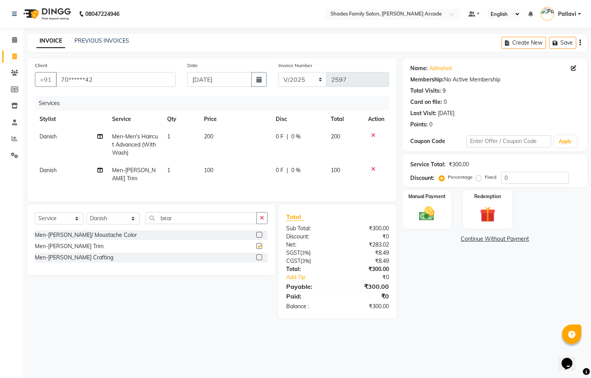
checkbox input "false"
click at [206, 134] on span "200" at bounding box center [208, 136] width 9 height 7
select select "84156"
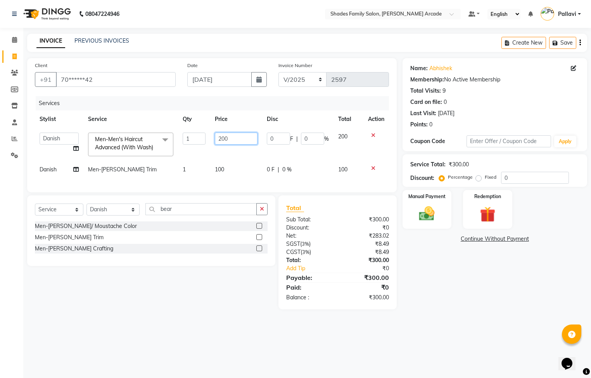
click at [235, 137] on input "200" at bounding box center [236, 139] width 43 height 12
type input "250"
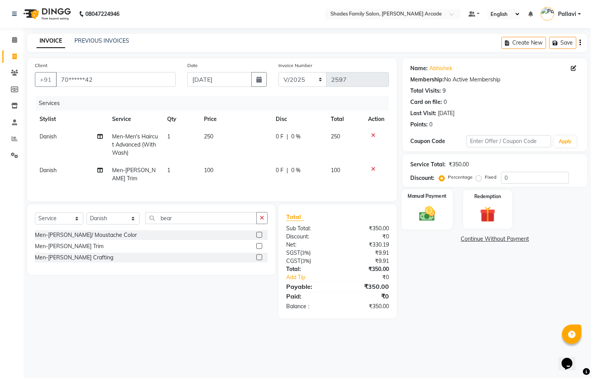
click at [414, 227] on div "Manual Payment" at bounding box center [426, 209] width 51 height 40
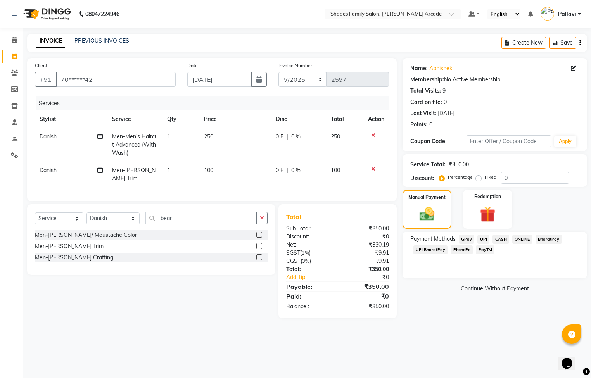
click at [519, 238] on span "ONLINE" at bounding box center [522, 239] width 20 height 9
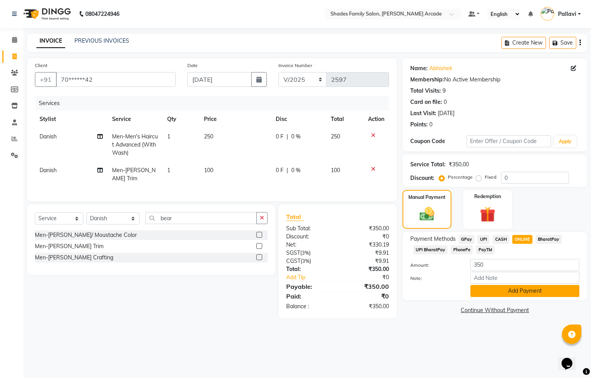
click at [505, 295] on button "Add Payment" at bounding box center [524, 291] width 109 height 12
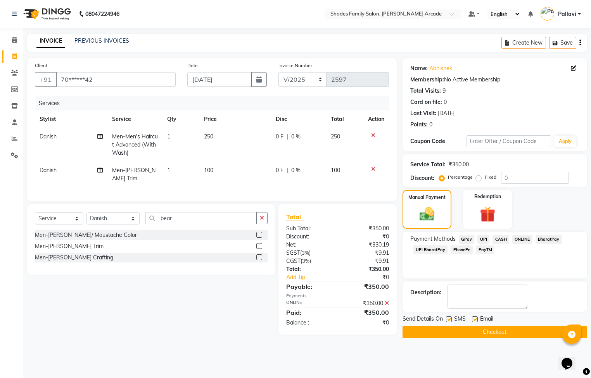
click at [483, 332] on button "Checkout" at bounding box center [494, 332] width 184 height 12
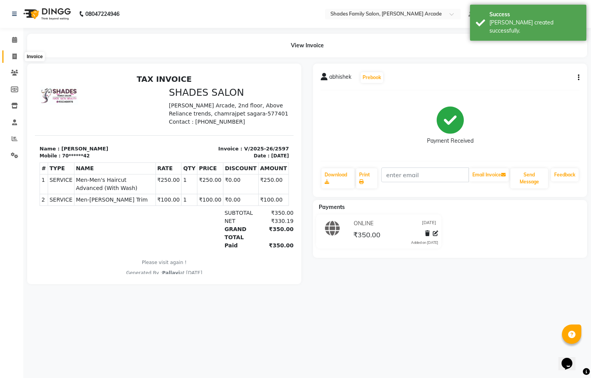
click at [14, 57] on icon at bounding box center [14, 56] width 4 height 6
select select "service"
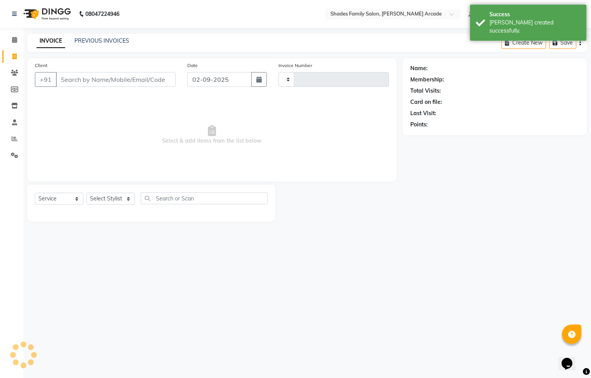
type input "2598"
select select "5538"
click at [111, 36] on div "INVOICE PREVIOUS INVOICES Create New Save" at bounding box center [307, 43] width 560 height 18
click at [108, 41] on link "PREVIOUS INVOICES" at bounding box center [101, 40] width 55 height 7
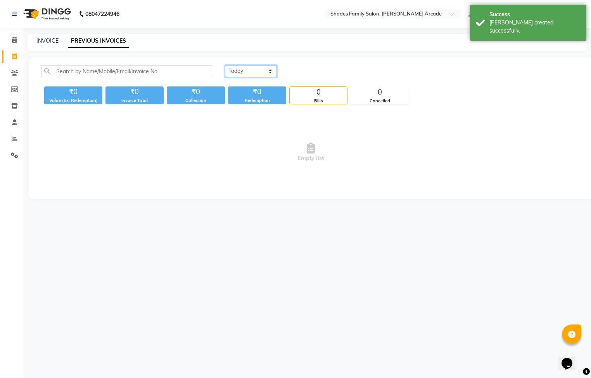
click at [247, 73] on select "[DATE] [DATE] Custom Range" at bounding box center [251, 71] width 52 height 12
select select "[DATE]"
click at [225, 65] on select "[DATE] [DATE] Custom Range" at bounding box center [251, 71] width 52 height 12
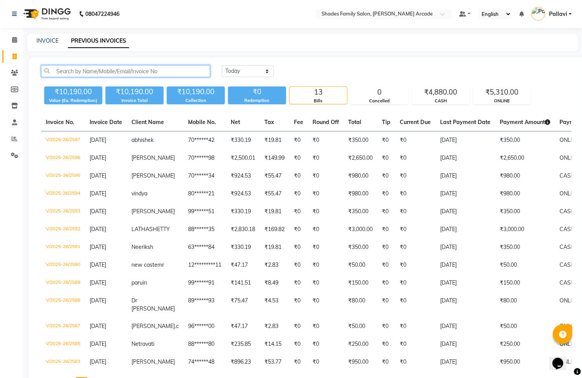
click at [166, 74] on input "text" at bounding box center [125, 71] width 169 height 12
click at [51, 34] on div "INVOICE PREVIOUS INVOICES" at bounding box center [302, 42] width 551 height 17
click at [50, 41] on link "INVOICE" at bounding box center [47, 40] width 22 height 7
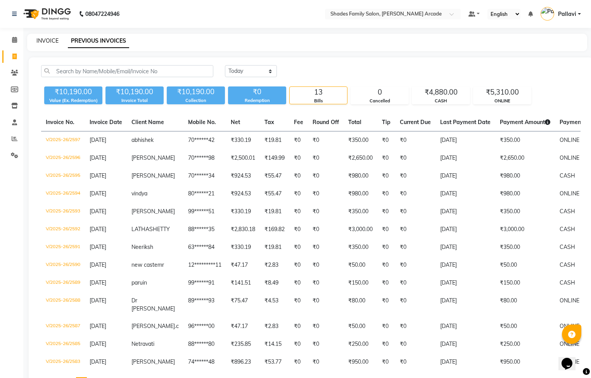
select select "5538"
select select "service"
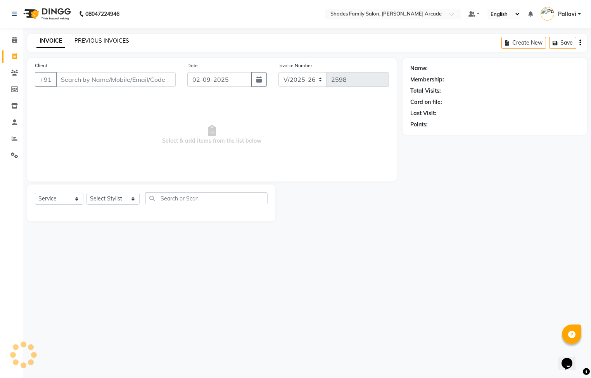
click at [83, 41] on link "PREVIOUS INVOICES" at bounding box center [101, 40] width 55 height 7
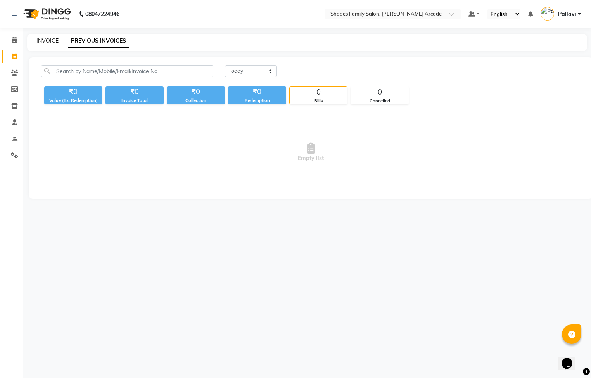
click at [56, 38] on link "INVOICE" at bounding box center [47, 40] width 22 height 7
select select "5538"
select select "service"
